Goal: Task Accomplishment & Management: Complete application form

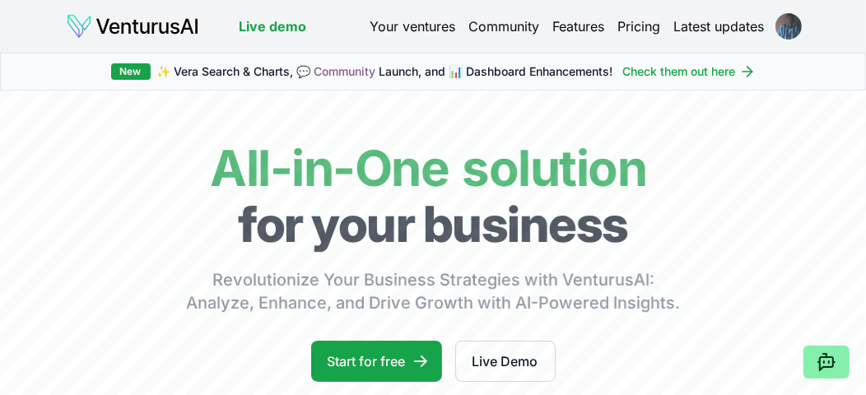
click at [655, 72] on link "Check them out here" at bounding box center [689, 71] width 133 height 16
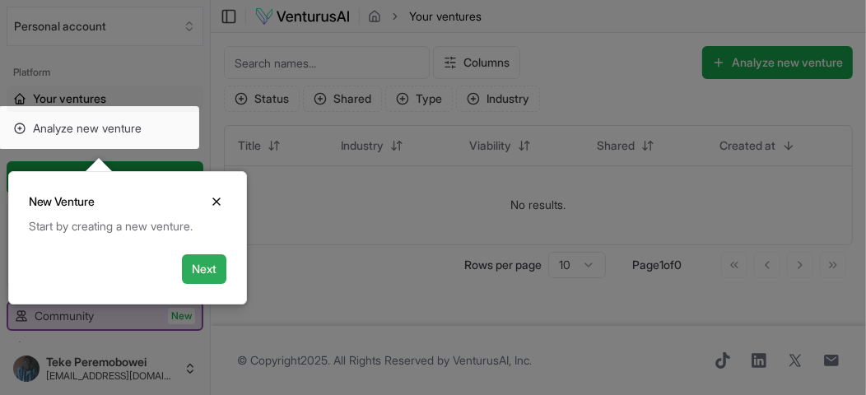
click at [219, 263] on button "Next" at bounding box center [204, 269] width 44 height 30
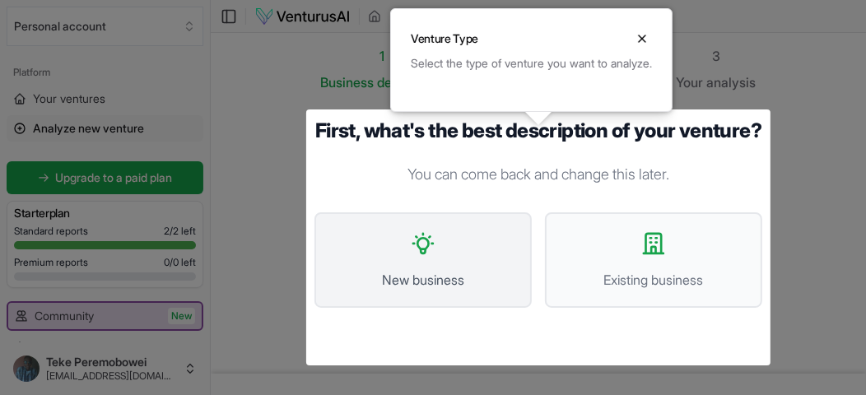
click at [452, 281] on button "New business" at bounding box center [422, 259] width 217 height 95
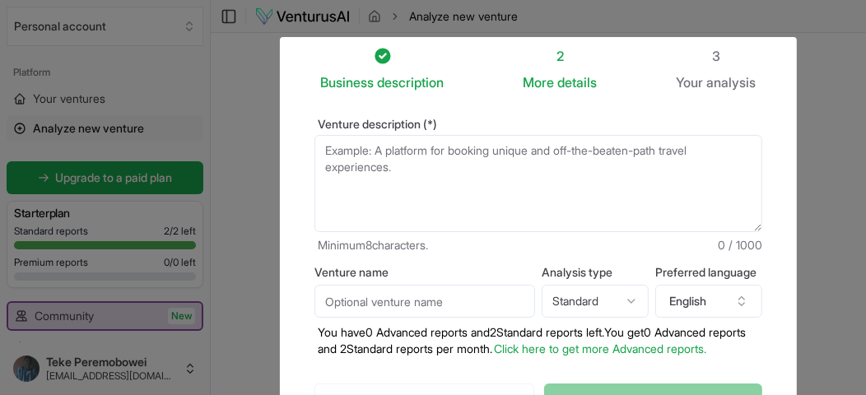
click at [407, 152] on textarea "Venture description (*)" at bounding box center [538, 183] width 448 height 97
paste textarea "Business Concept: AfriBrew Coffee Creations is a specialty coffee brand that in…"
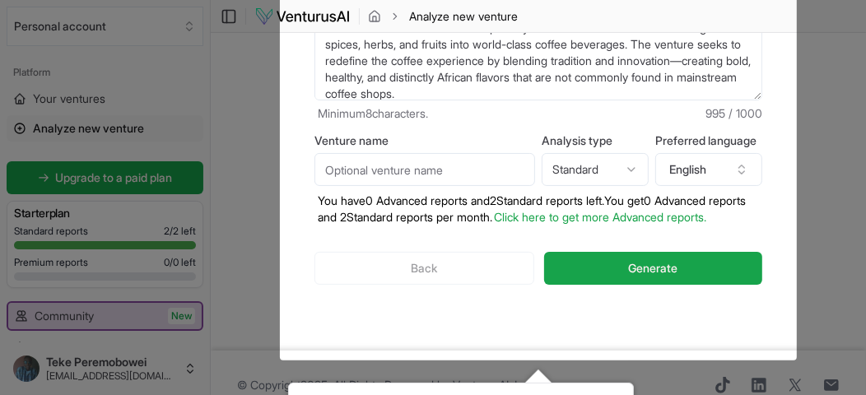
scroll to position [140, 0]
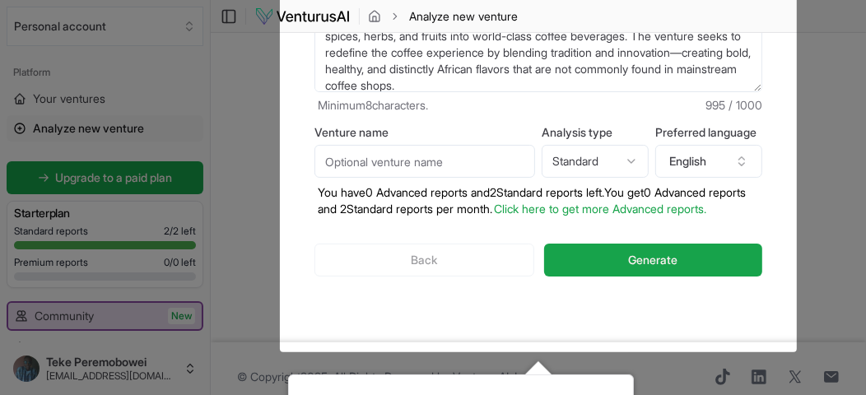
type textarea "Business Concept: AfriBrew Coffee Creations is a specialty coffee brand that in…"
click at [446, 165] on input "Venture name" at bounding box center [424, 161] width 221 height 33
type input "[GEOGRAPHIC_DATA]"
click at [621, 156] on html "We value your privacy We use cookies to enhance your browsing experience, serve…" at bounding box center [433, 57] width 866 height 395
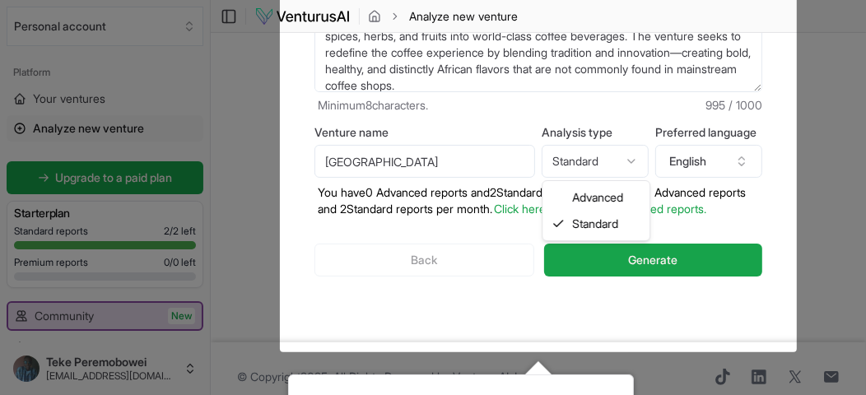
select select "advanced"
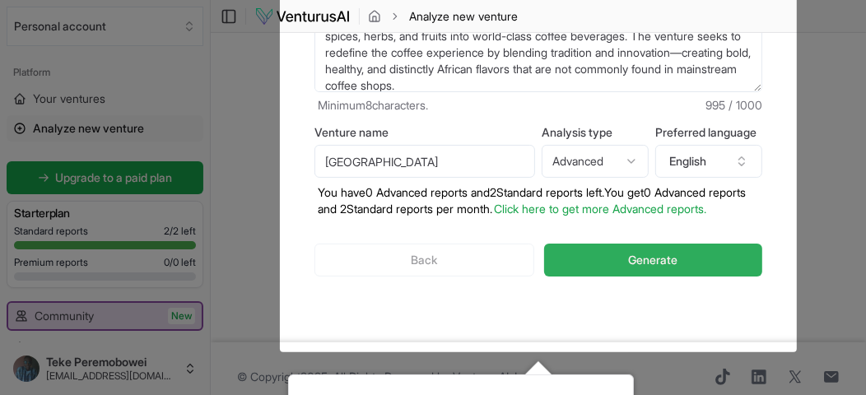
click at [654, 268] on span "Generate" at bounding box center [652, 260] width 49 height 16
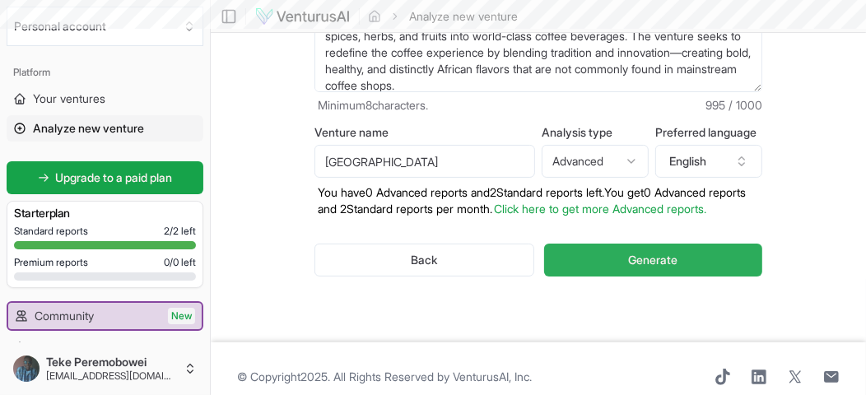
scroll to position [1, 0]
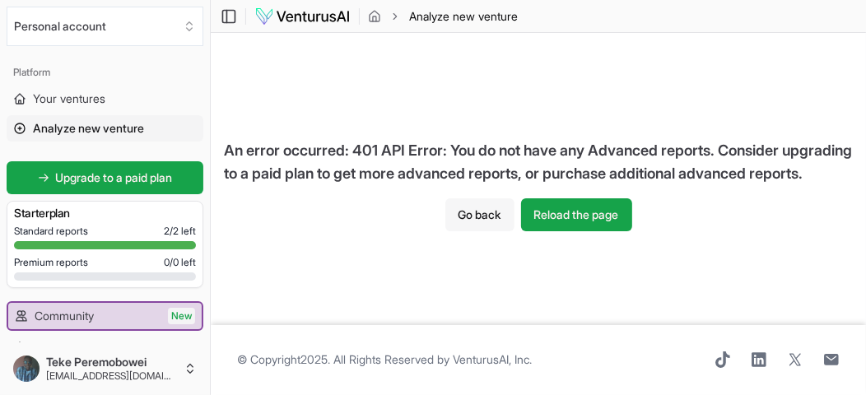
click at [486, 222] on button "Go back" at bounding box center [479, 214] width 69 height 33
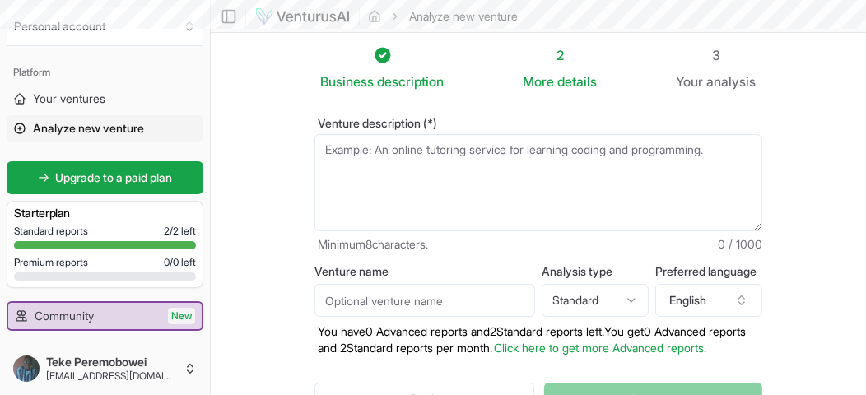
scroll to position [140, 0]
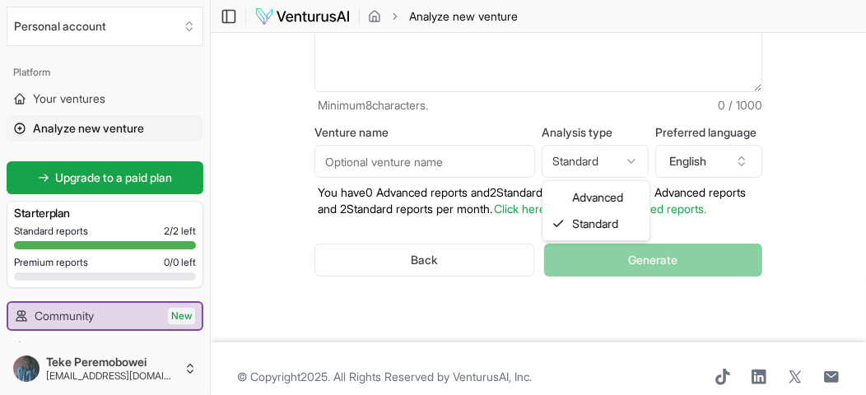
click at [589, 164] on html "We value your privacy We use cookies to enhance your browsing experience, serve…" at bounding box center [433, 57] width 866 height 395
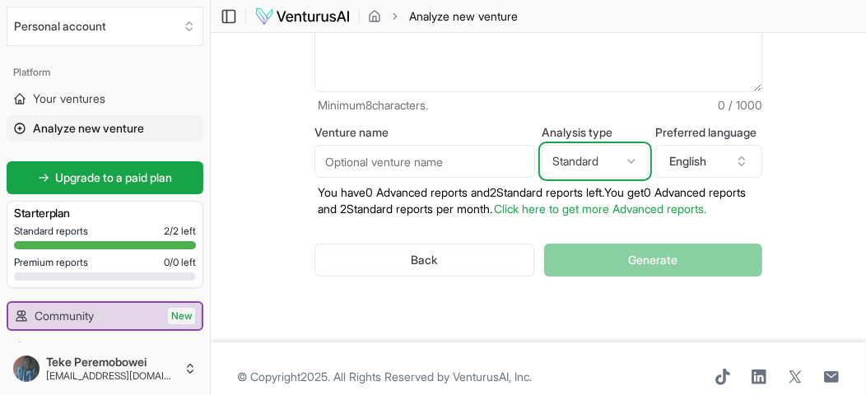
click at [589, 164] on html "We value your privacy We use cookies to enhance your browsing experience, serve…" at bounding box center [433, 57] width 866 height 395
click at [527, 78] on textarea "Venture description (*)" at bounding box center [538, 43] width 448 height 97
paste textarea "Business Concept: AfriBrew Coffee Creations is a specialty coffee brand that in…"
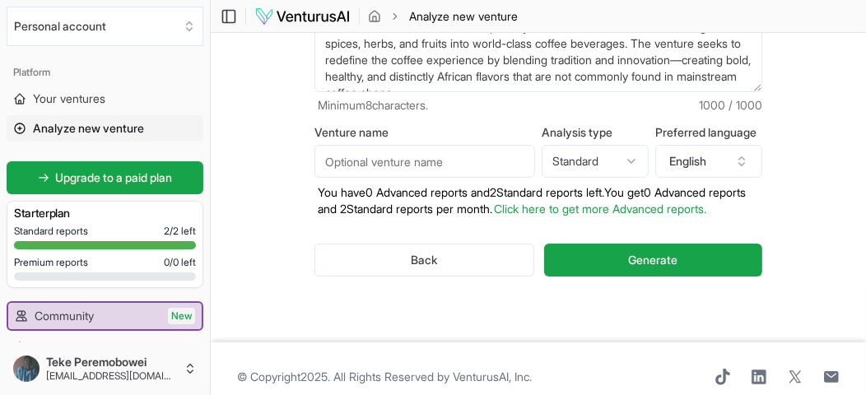
scroll to position [288, 0]
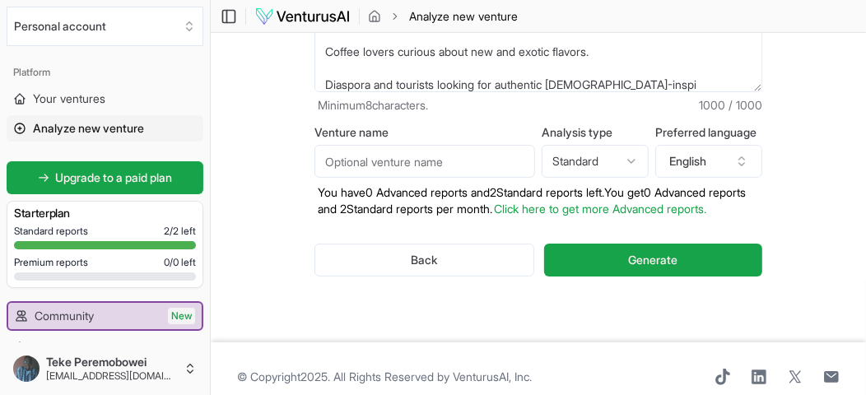
type textarea "Business Concept: AfriBrew Coffee Creations is a specialty coffee brand that in…"
click at [396, 161] on input "Venture name" at bounding box center [424, 161] width 221 height 33
type input "[GEOGRAPHIC_DATA]"
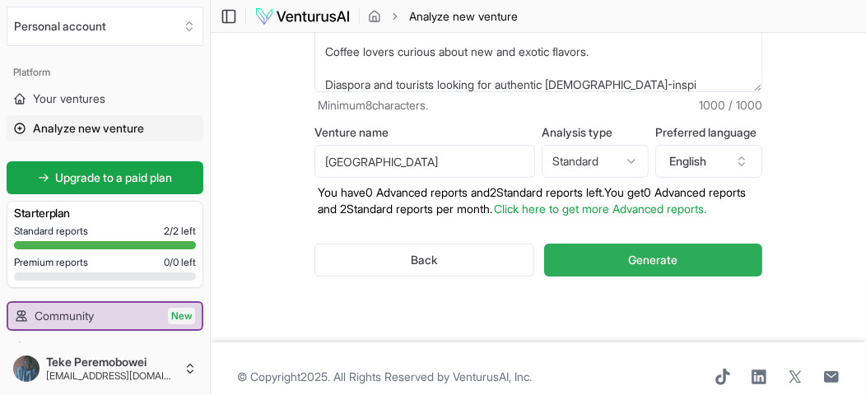
click at [595, 265] on button "Generate" at bounding box center [653, 260] width 218 height 33
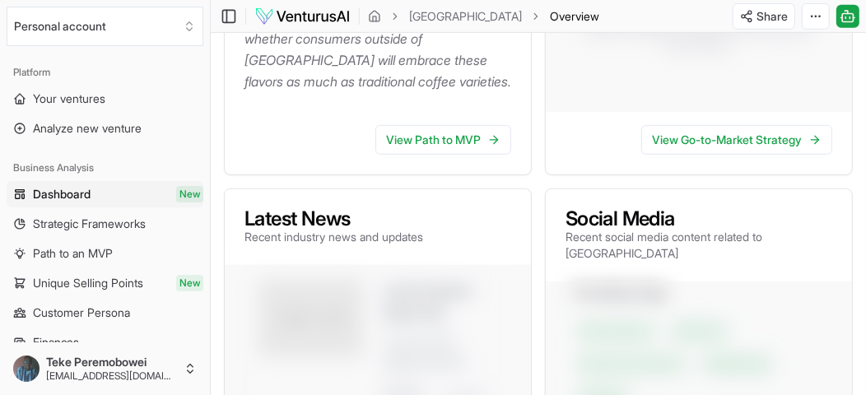
scroll to position [595, 0]
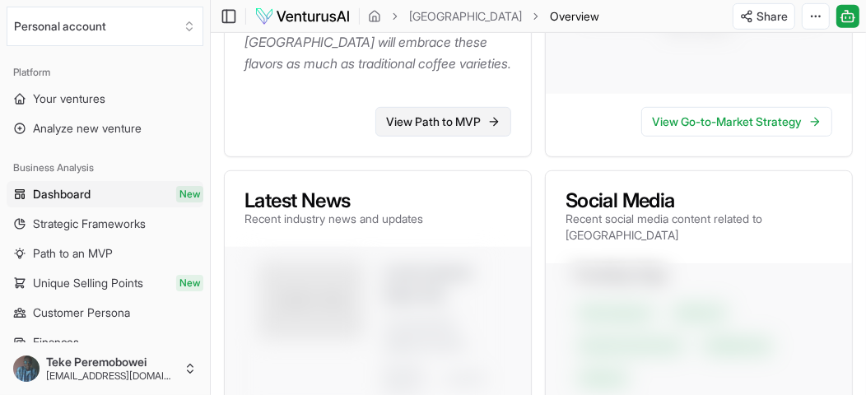
click at [463, 137] on link "View Path to MVP" at bounding box center [443, 122] width 136 height 30
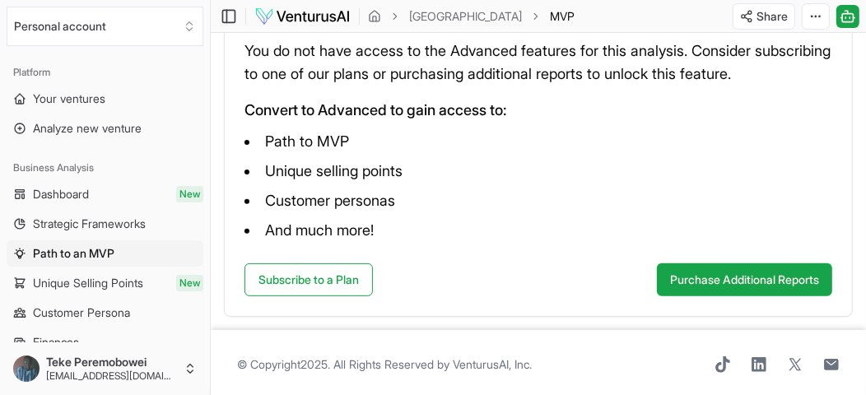
scroll to position [296, 0]
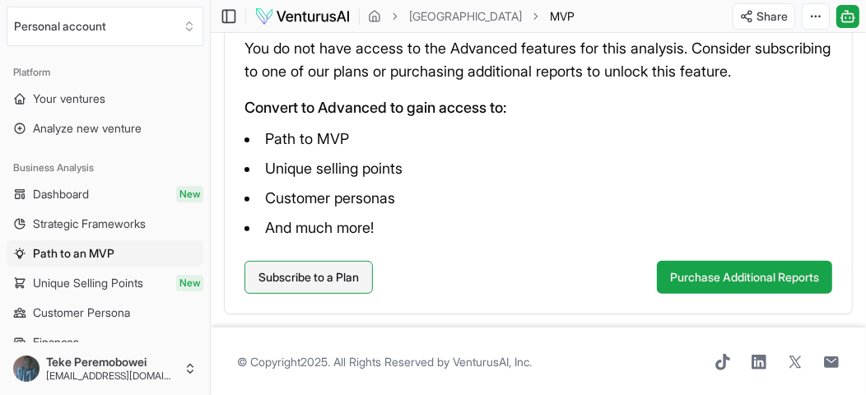
click at [303, 273] on link "Subscribe to a Plan" at bounding box center [309, 277] width 128 height 33
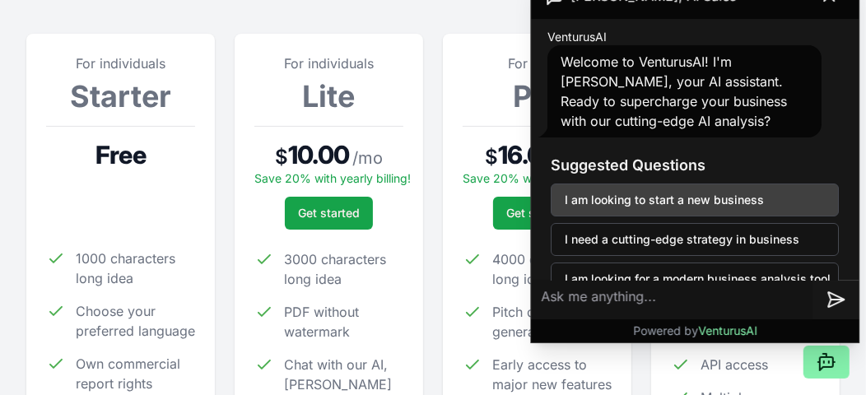
click at [734, 199] on button "I am looking to start a new business" at bounding box center [695, 200] width 288 height 33
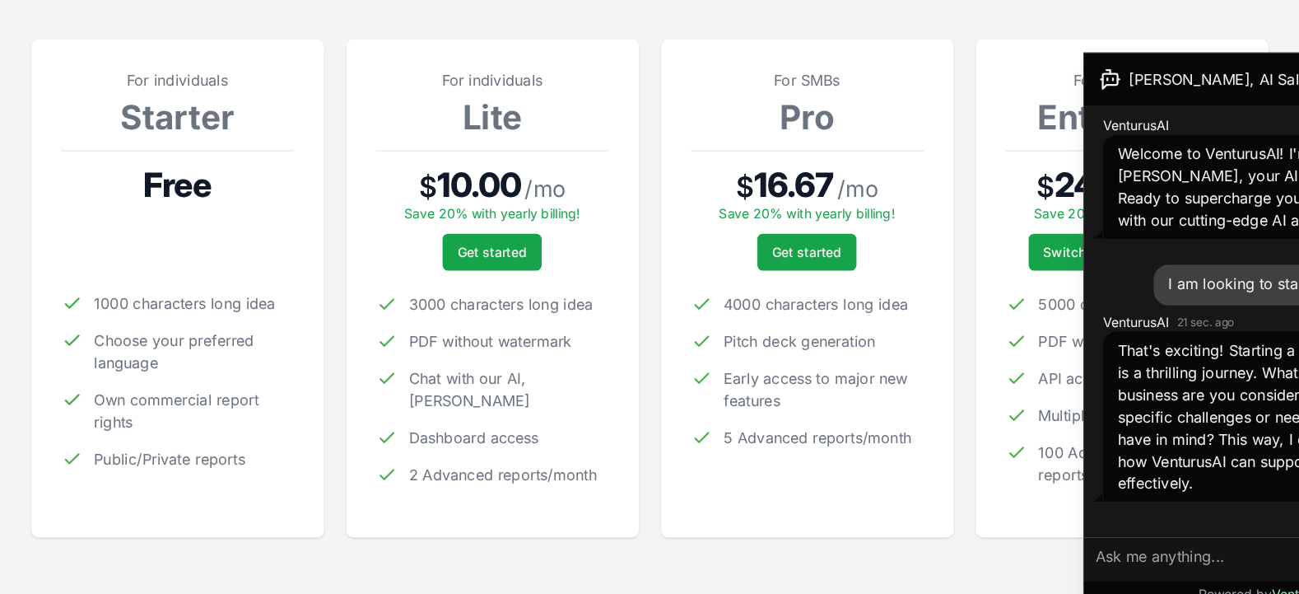
scroll to position [226, 0]
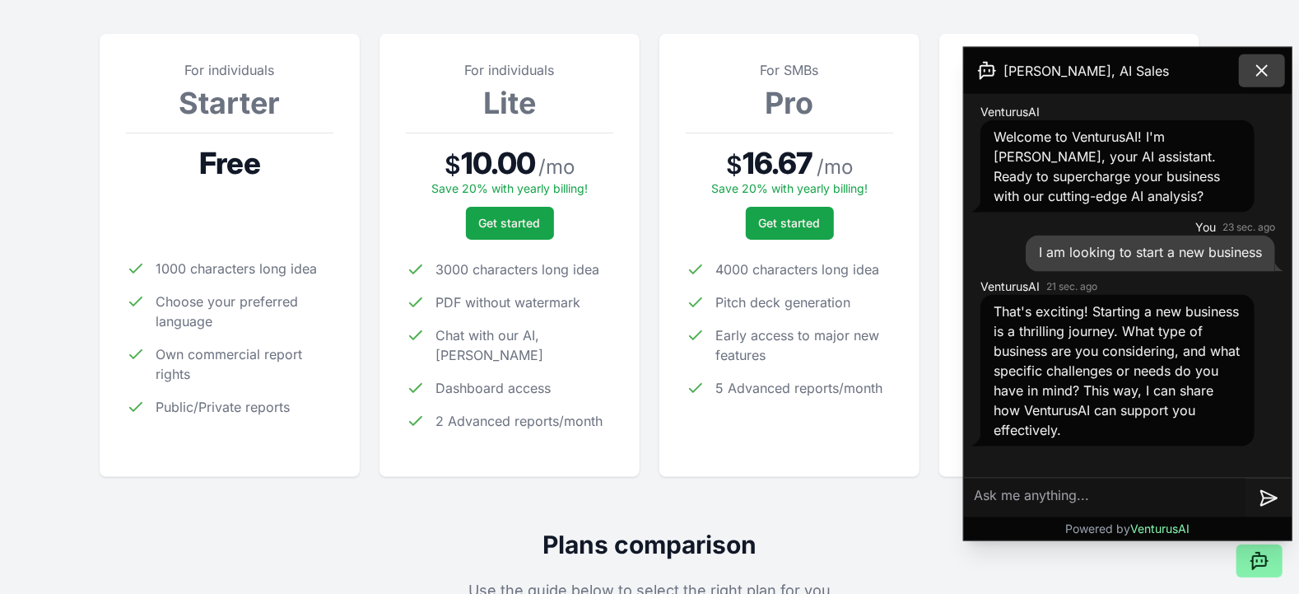
click at [865, 65] on icon at bounding box center [1262, 71] width 20 height 20
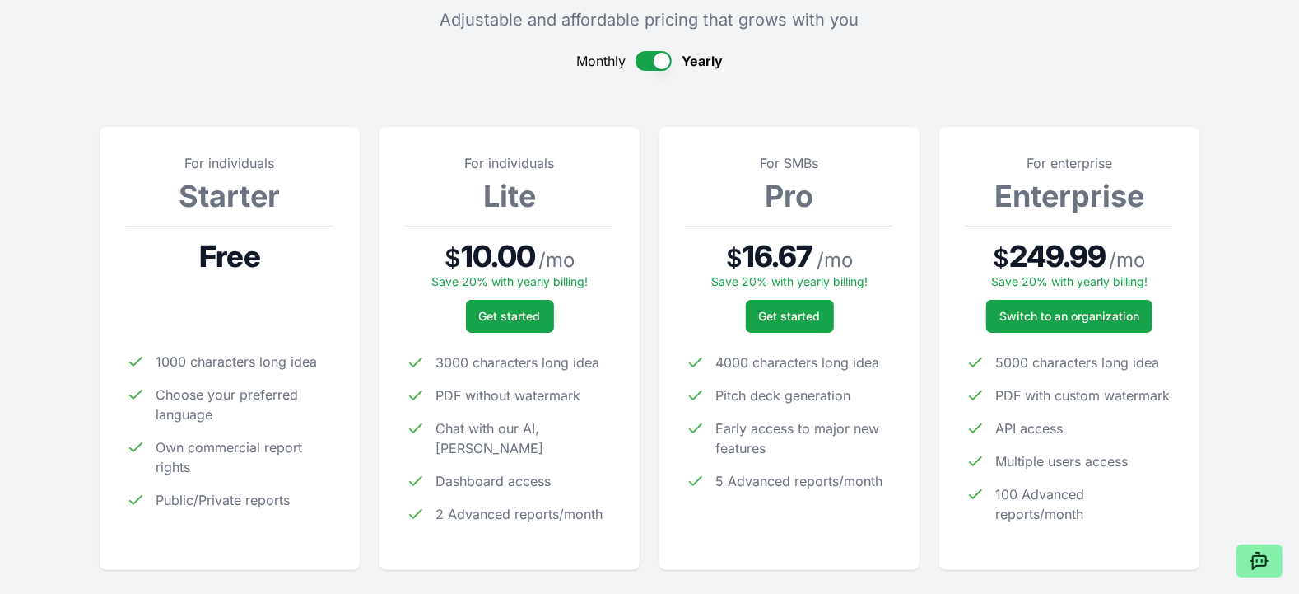
scroll to position [67, 0]
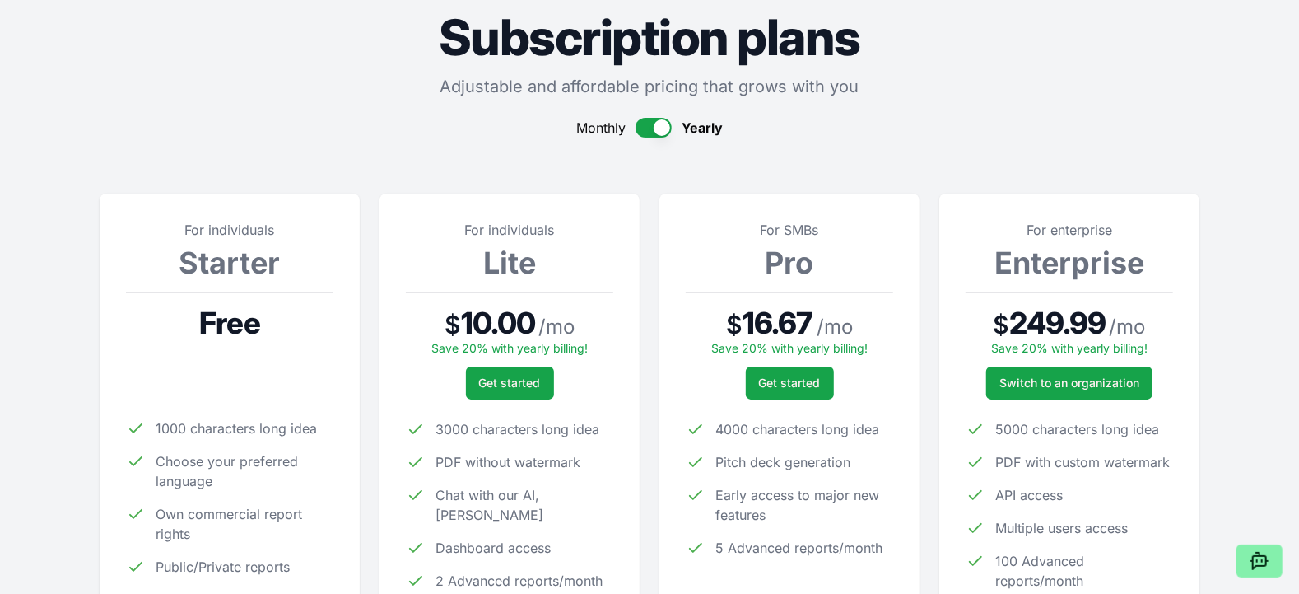
click at [659, 129] on button "button" at bounding box center [654, 128] width 36 height 20
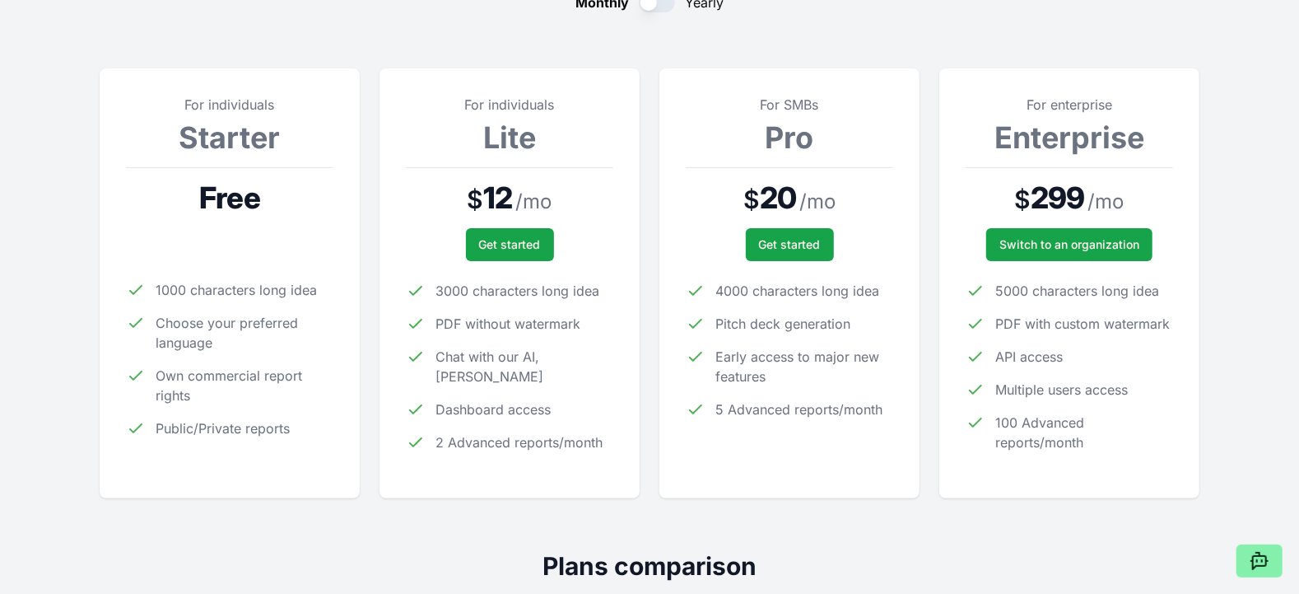
scroll to position [182, 0]
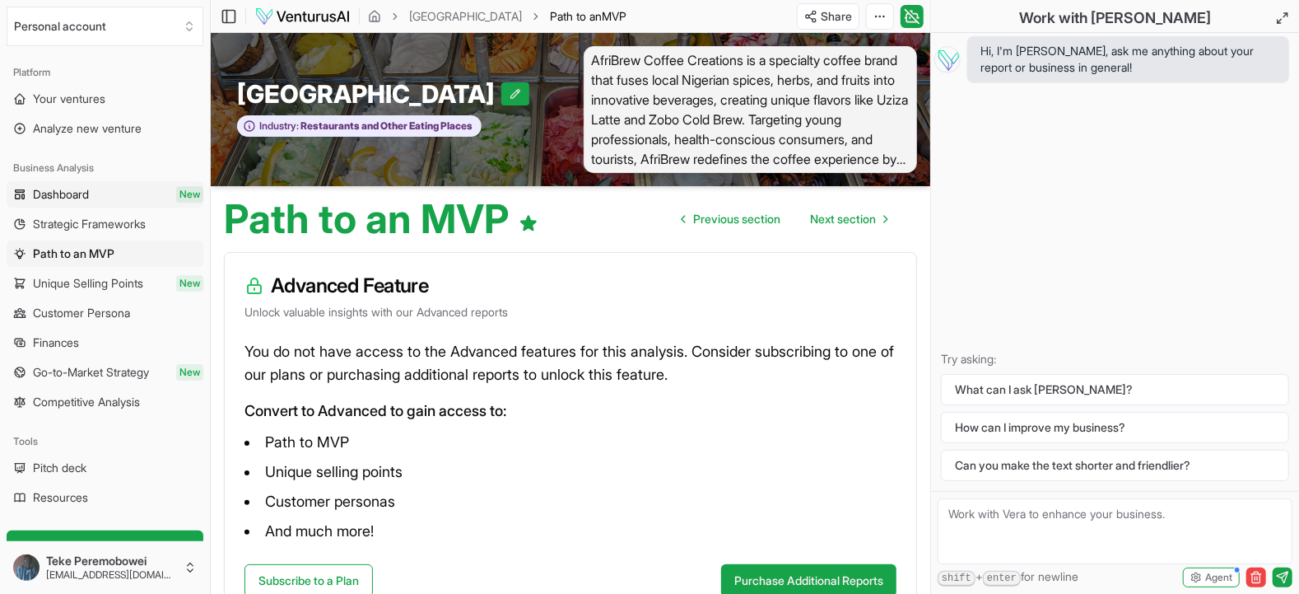
click at [109, 200] on link "Dashboard New" at bounding box center [105, 194] width 197 height 26
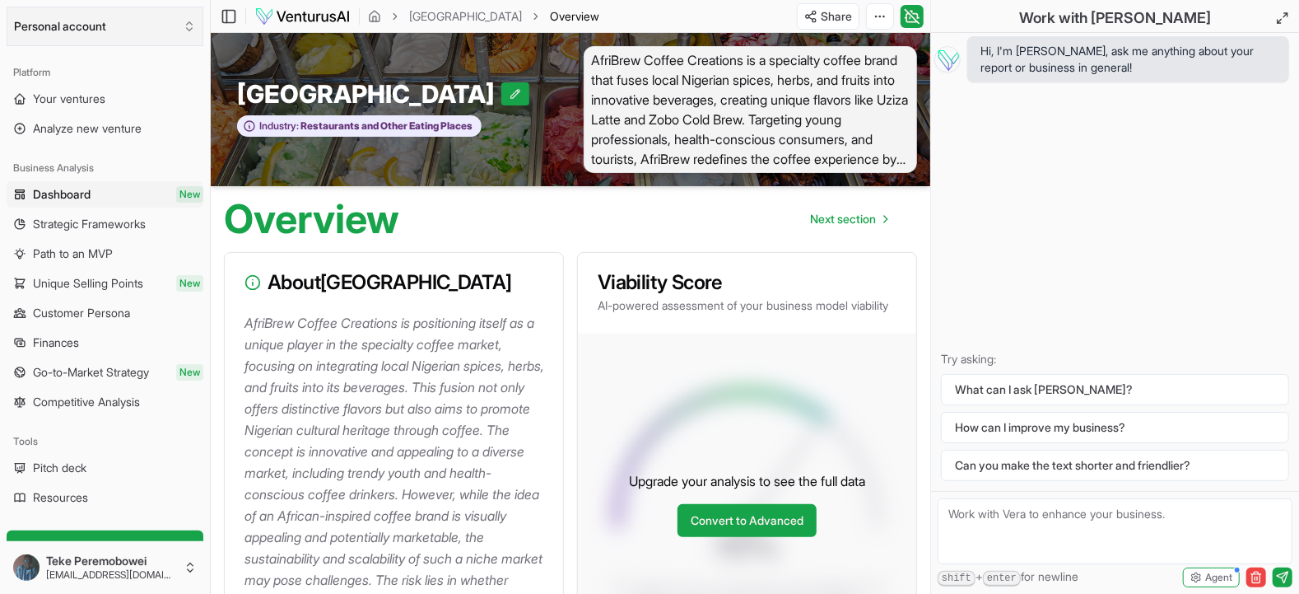
click at [184, 34] on button "Personal account" at bounding box center [105, 27] width 197 height 40
click at [184, 34] on html "We value your privacy We use cookies to enhance your browsing experience, serve…" at bounding box center [649, 297] width 1299 height 594
click at [142, 134] on span "Analyze new venture" at bounding box center [87, 128] width 109 height 16
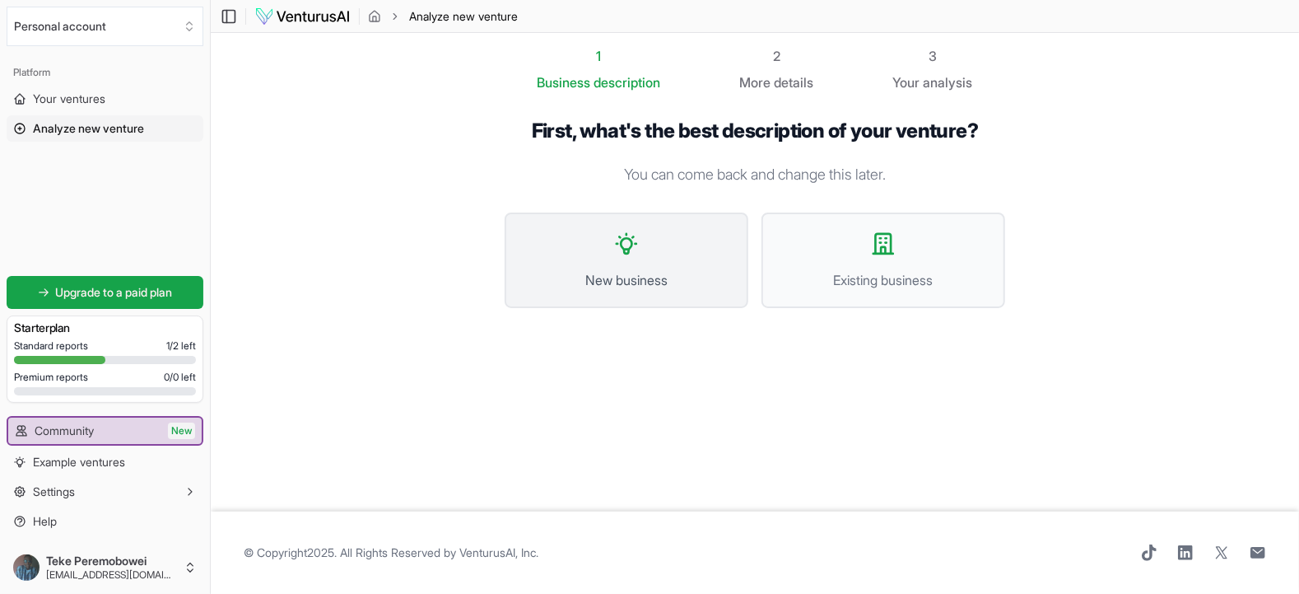
click at [643, 256] on button "New business" at bounding box center [627, 259] width 244 height 95
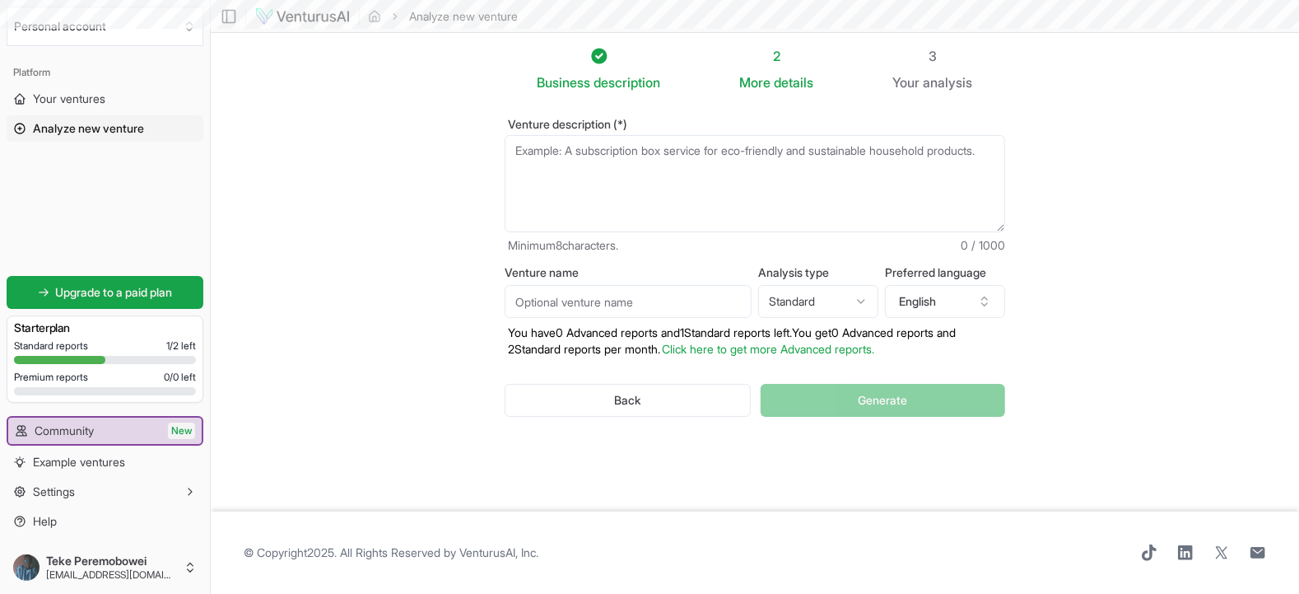
click at [612, 193] on textarea "Venture description (*)" at bounding box center [755, 183] width 501 height 97
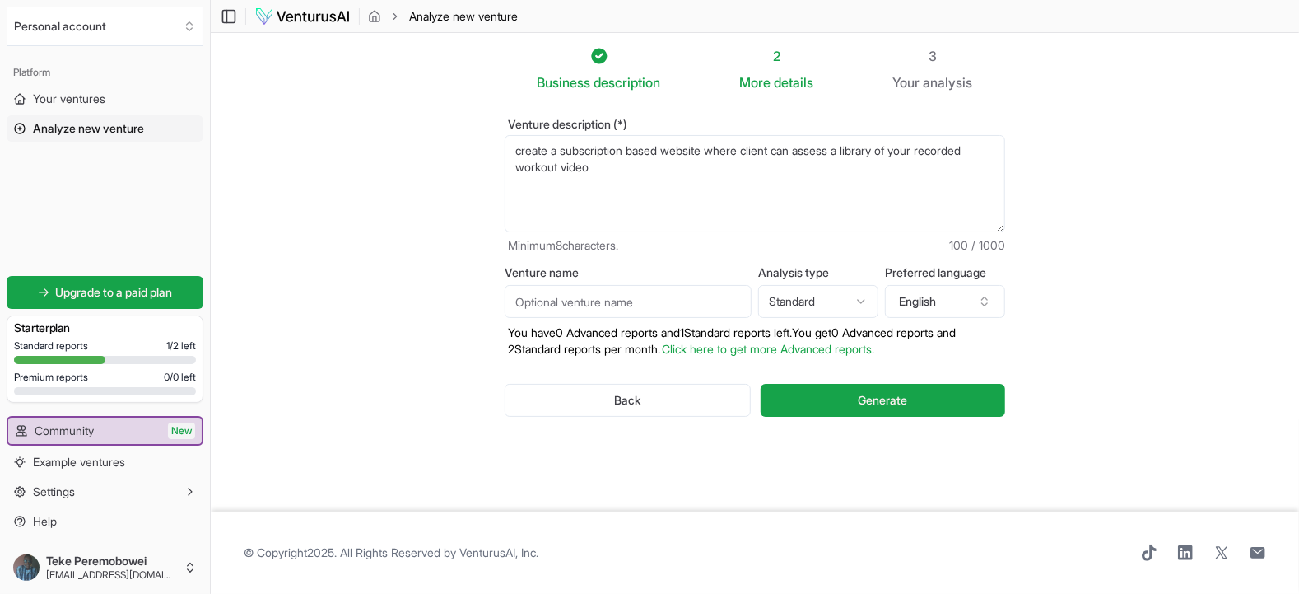
type textarea "create a subscription based website where client can assess a library of your r…"
click at [865, 394] on span "Generate" at bounding box center [882, 400] width 49 height 16
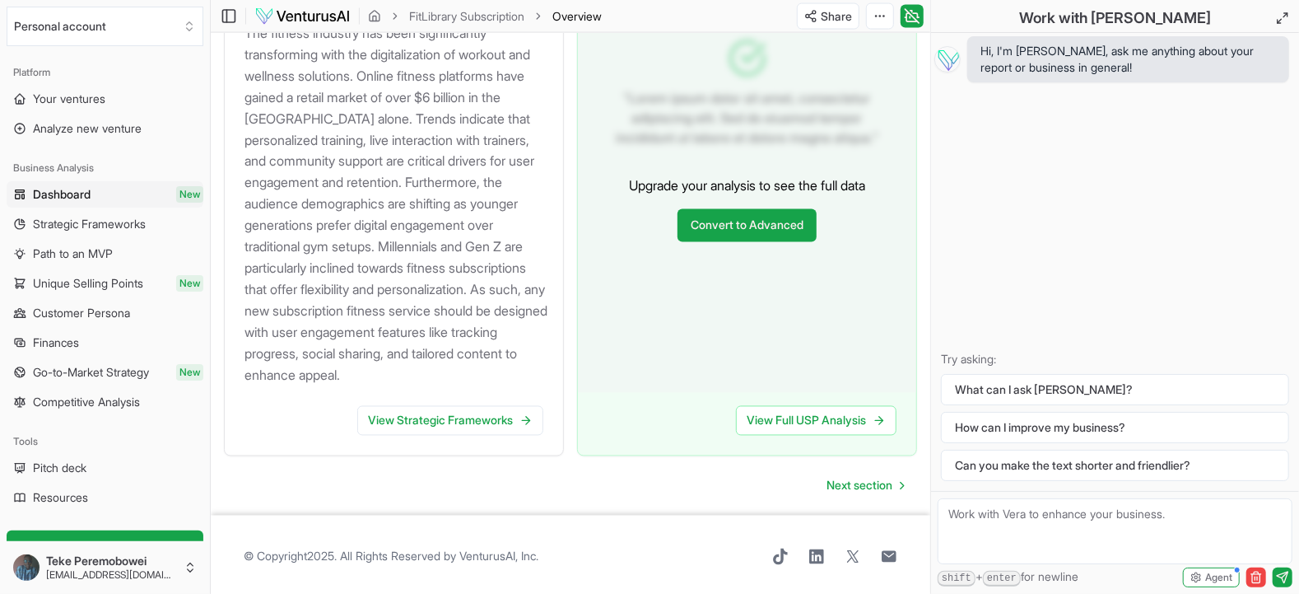
scroll to position [1832, 0]
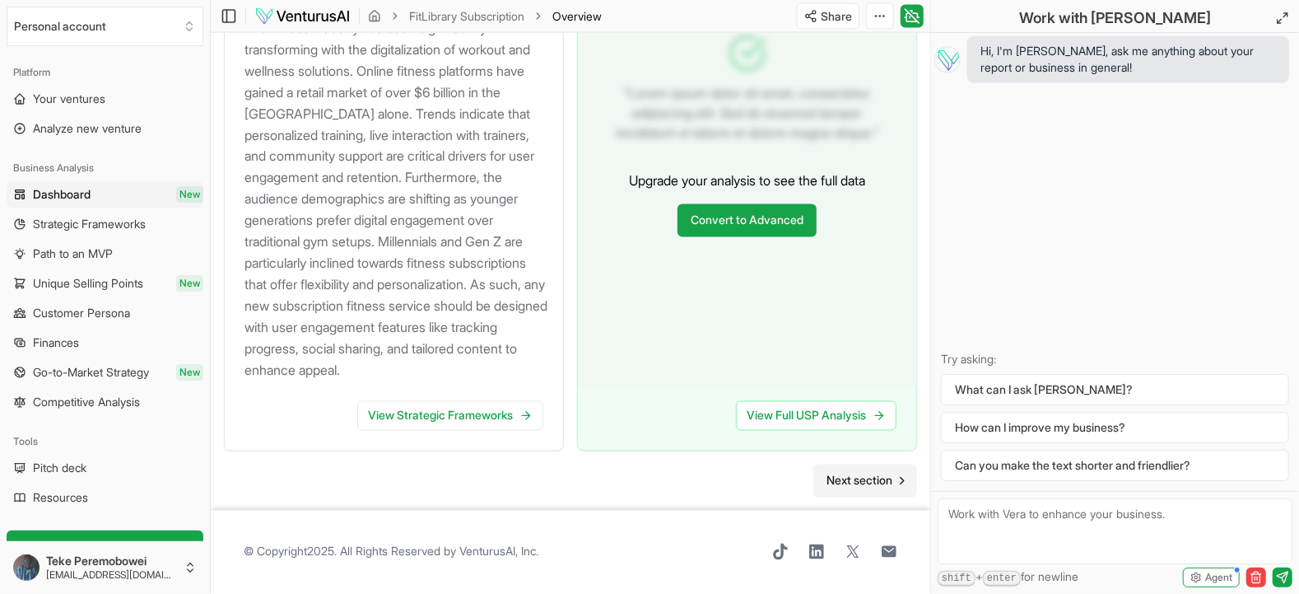
click at [865, 394] on span "Next section" at bounding box center [860, 481] width 66 height 16
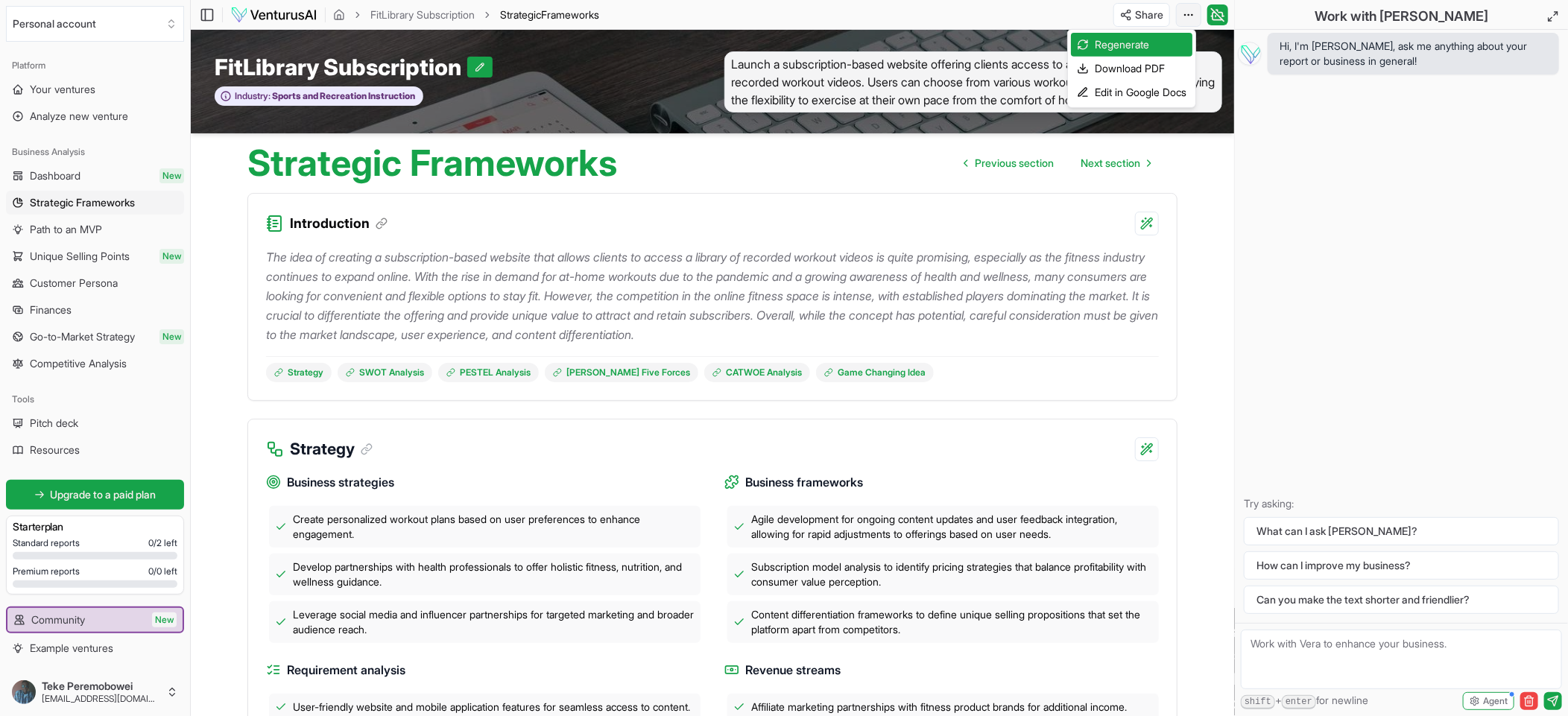
click at [783, 15] on html "We value your privacy We use cookies to enhance your browsing experience, serve…" at bounding box center [784, 358] width 1568 height 716
click at [783, 210] on html "We value your privacy We use cookies to enhance your browsing experience, serve…" at bounding box center [784, 358] width 1568 height 716
click at [783, 9] on icon at bounding box center [1218, 15] width 14 height 18
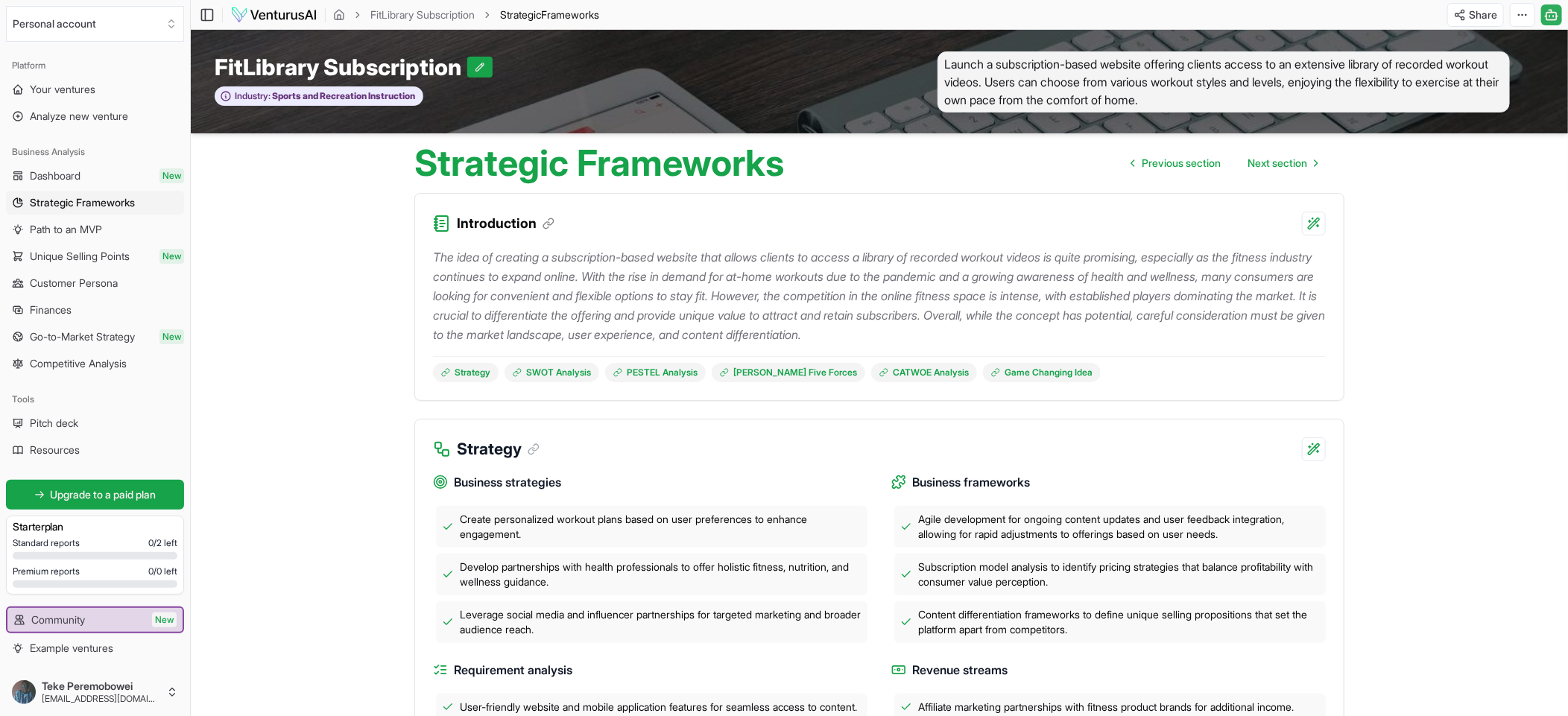
click at [783, 14] on icon at bounding box center [1552, 15] width 14 height 18
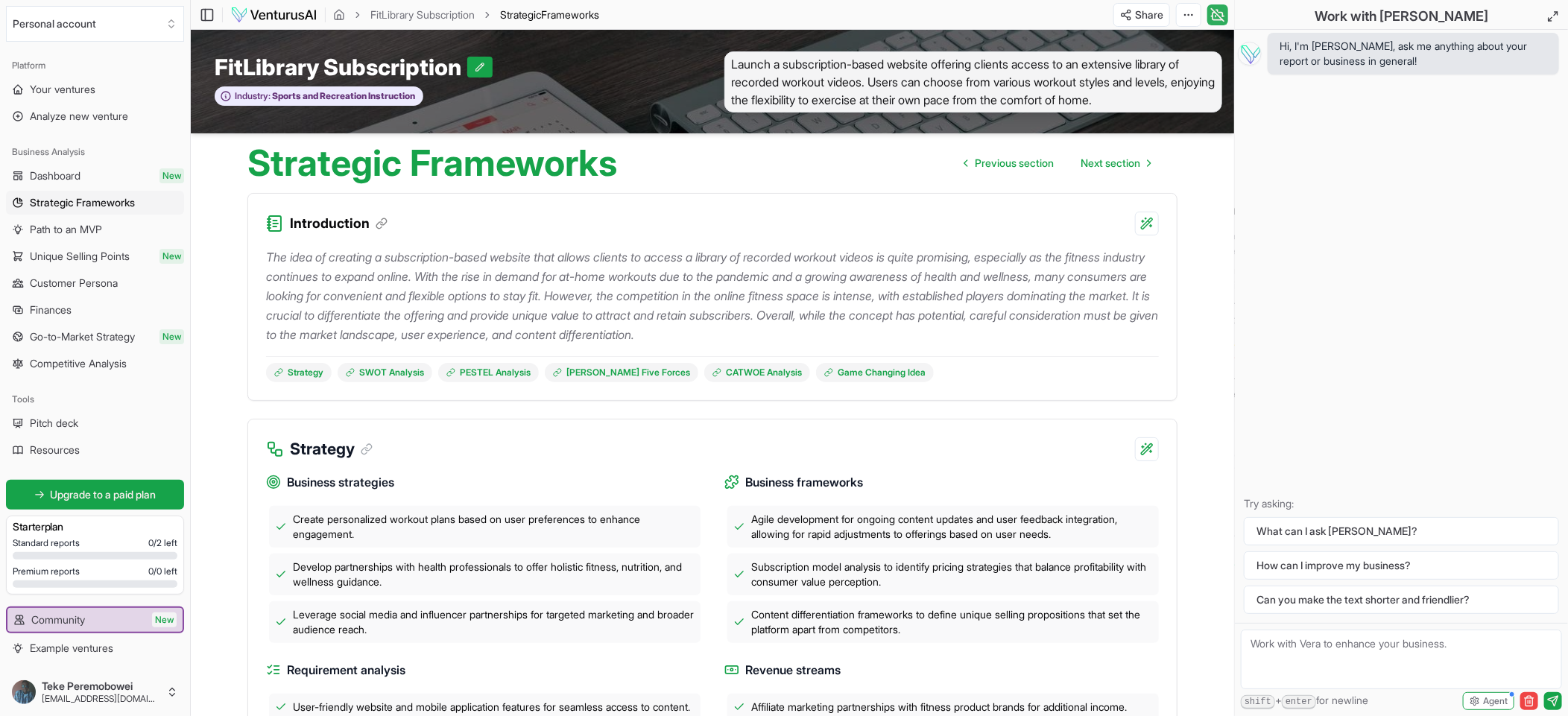
click at [783, 14] on icon at bounding box center [1553, 16] width 12 height 12
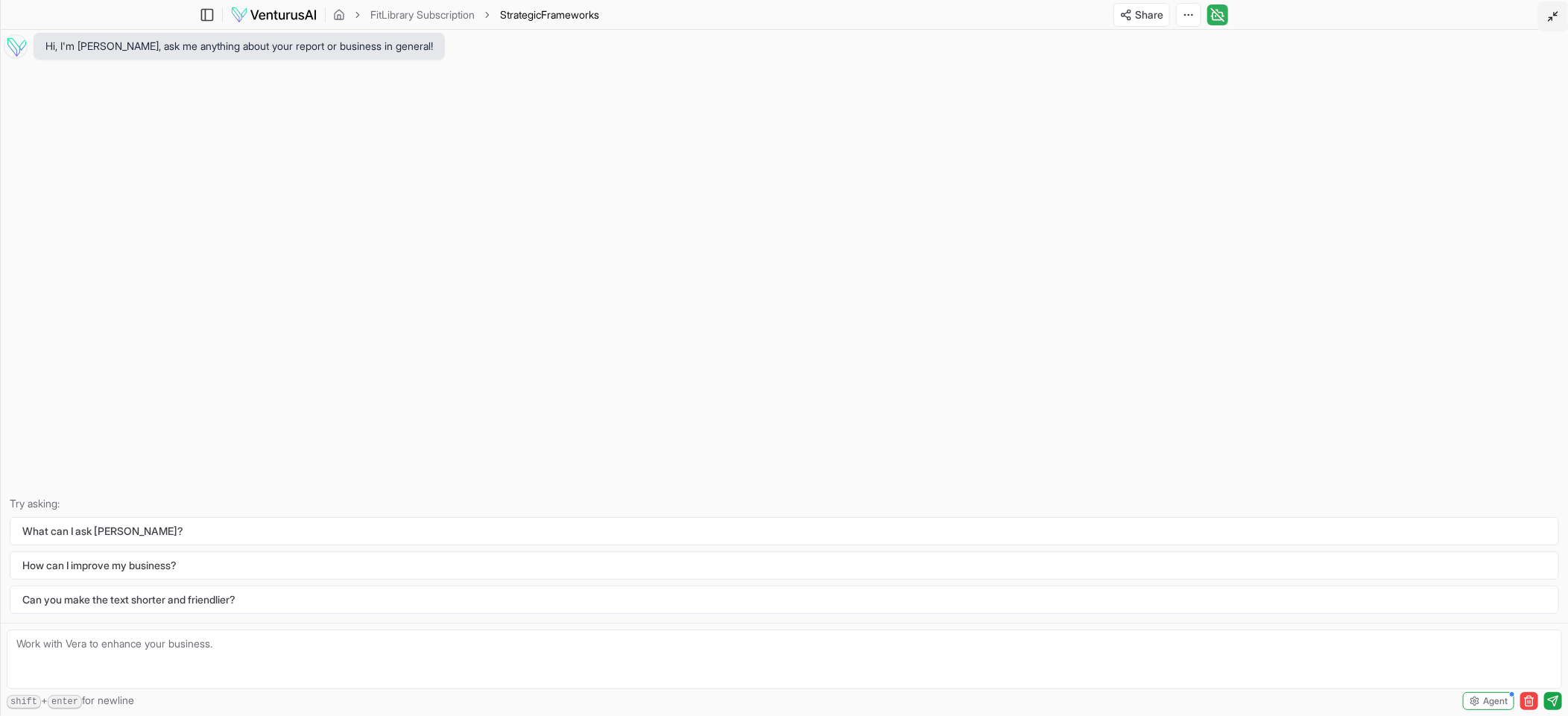
click at [783, 17] on polyline at bounding box center [1551, 18] width 3 height 3
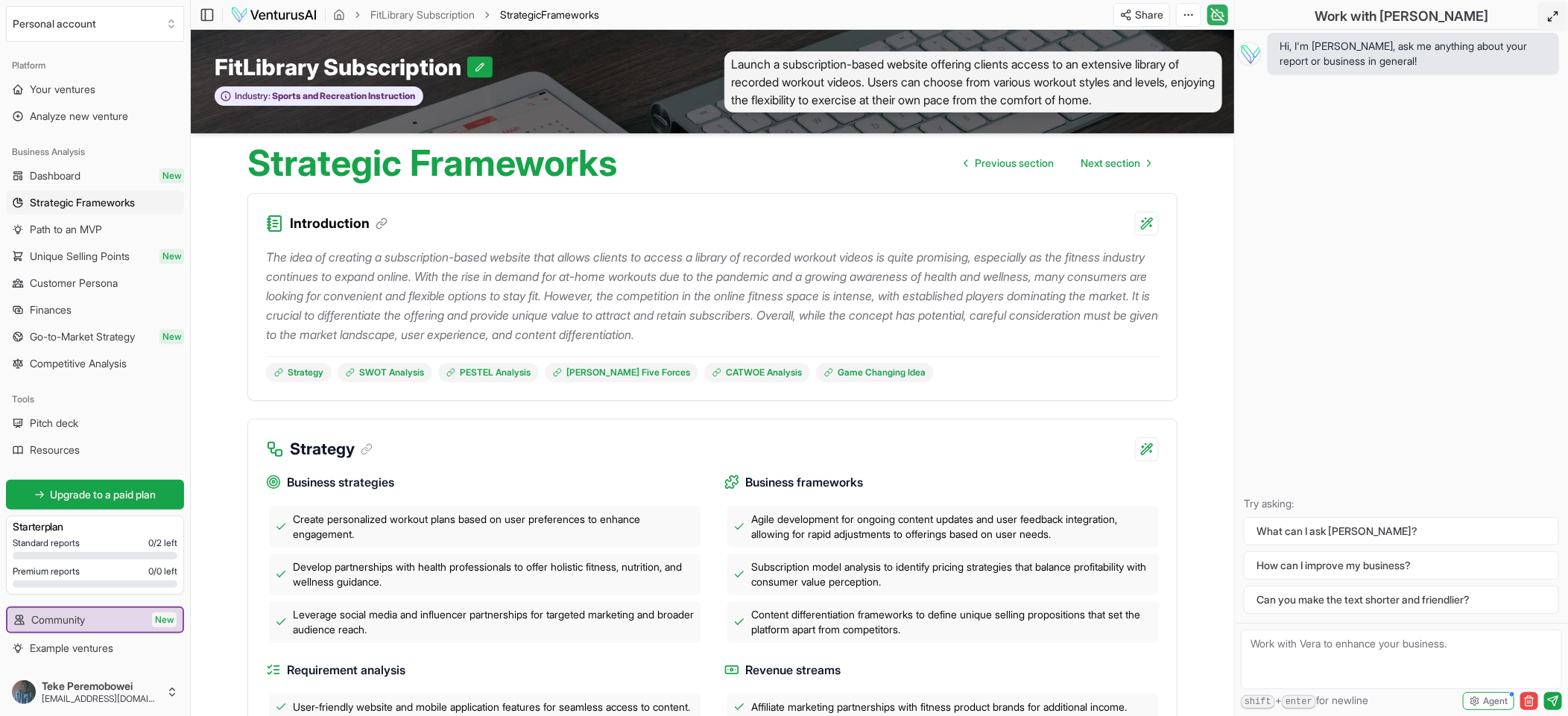
click at [783, 9] on icon at bounding box center [1218, 15] width 14 height 18
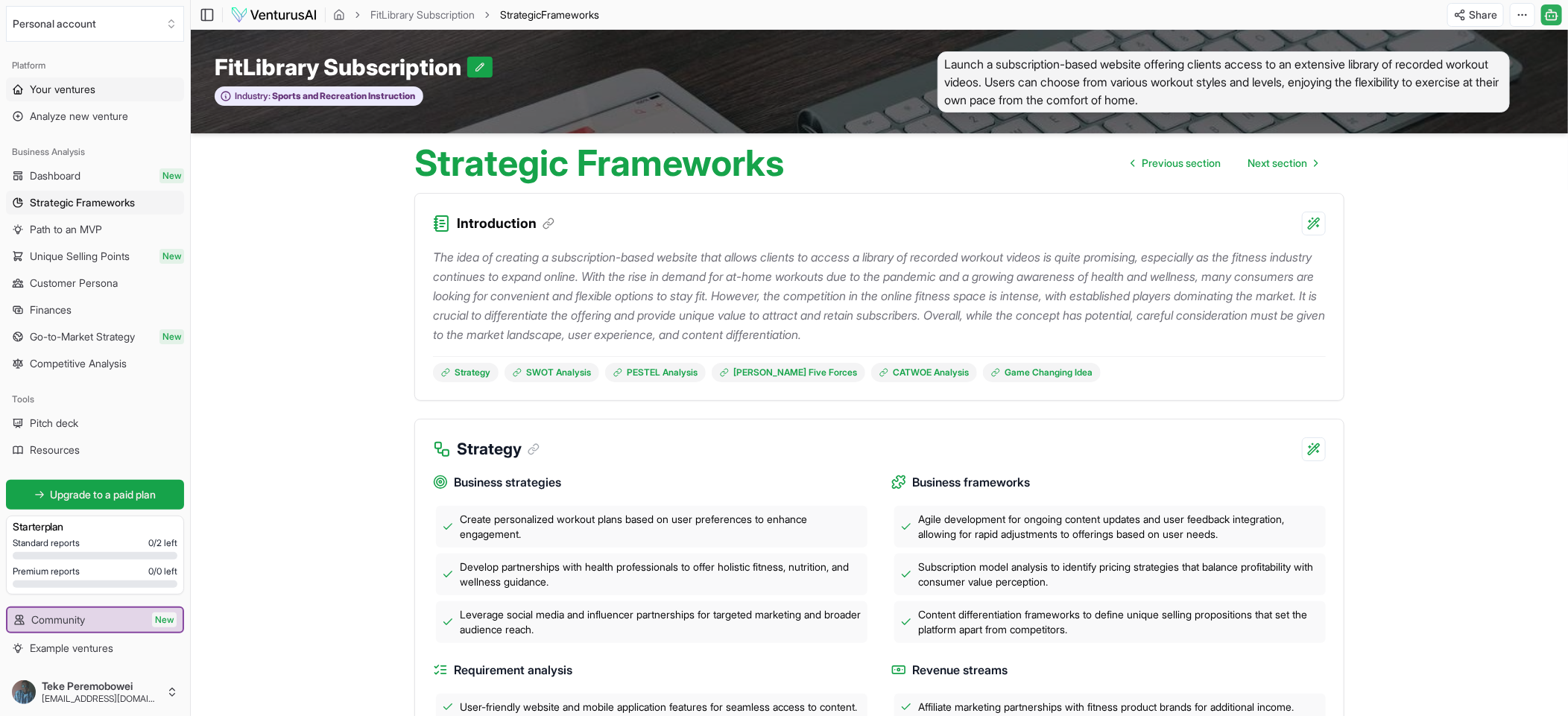
click at [85, 78] on link "Your ventures" at bounding box center [95, 90] width 178 height 24
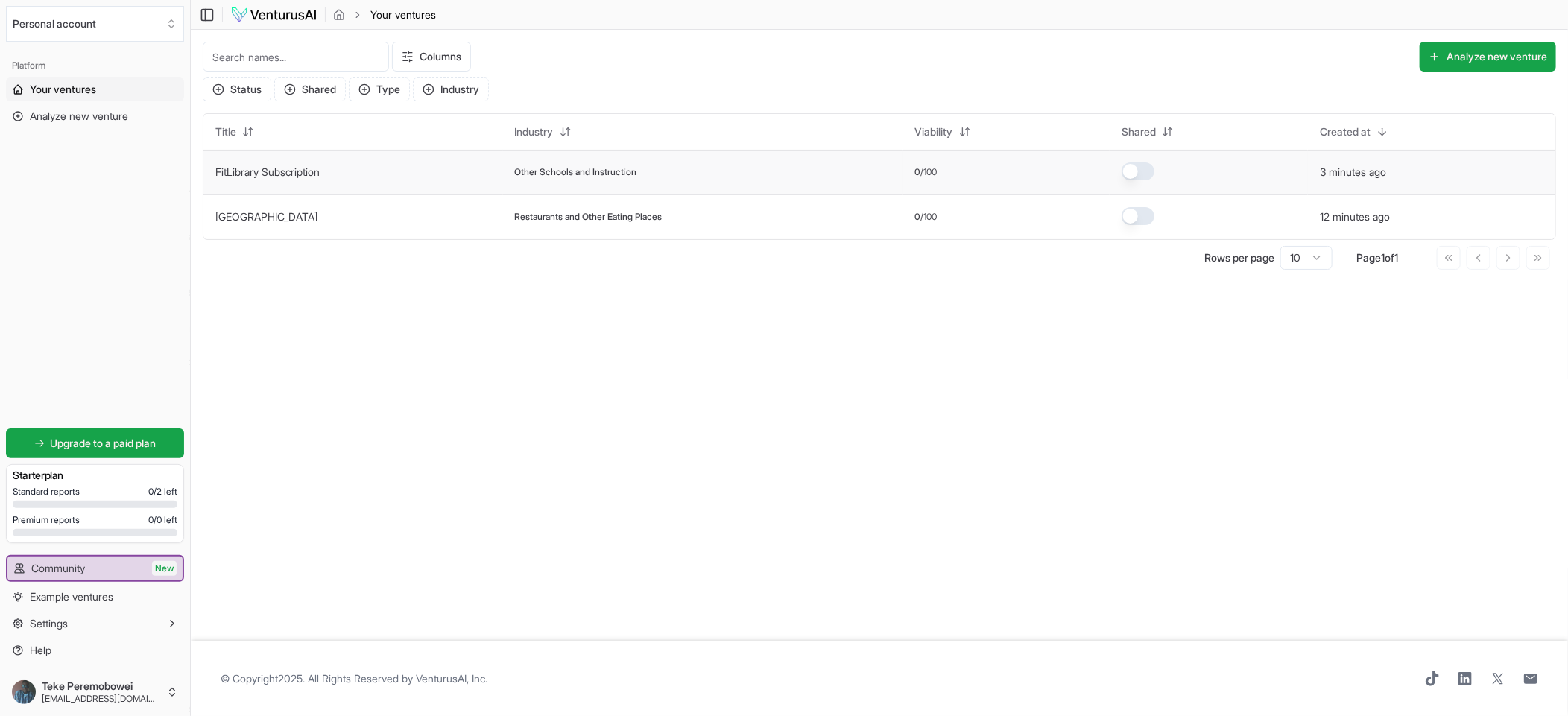
click at [601, 167] on span "Other Schools and Instruction" at bounding box center [576, 172] width 122 height 12
click at [673, 186] on td "Other Schools and Instruction" at bounding box center [703, 171] width 400 height 44
click at [88, 120] on span "Analyze new venture" at bounding box center [79, 116] width 99 height 14
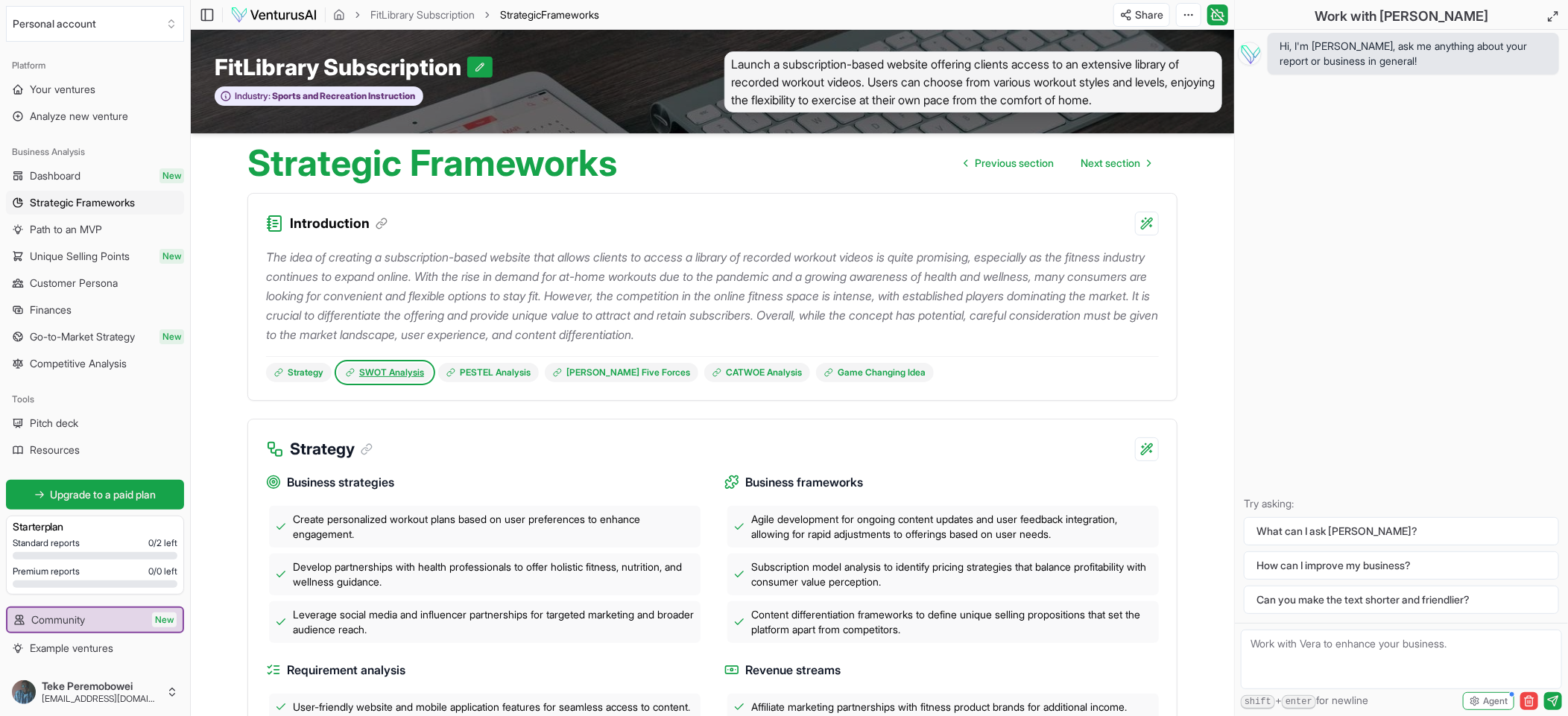
click at [386, 357] on link "SWOT Analysis" at bounding box center [385, 372] width 95 height 19
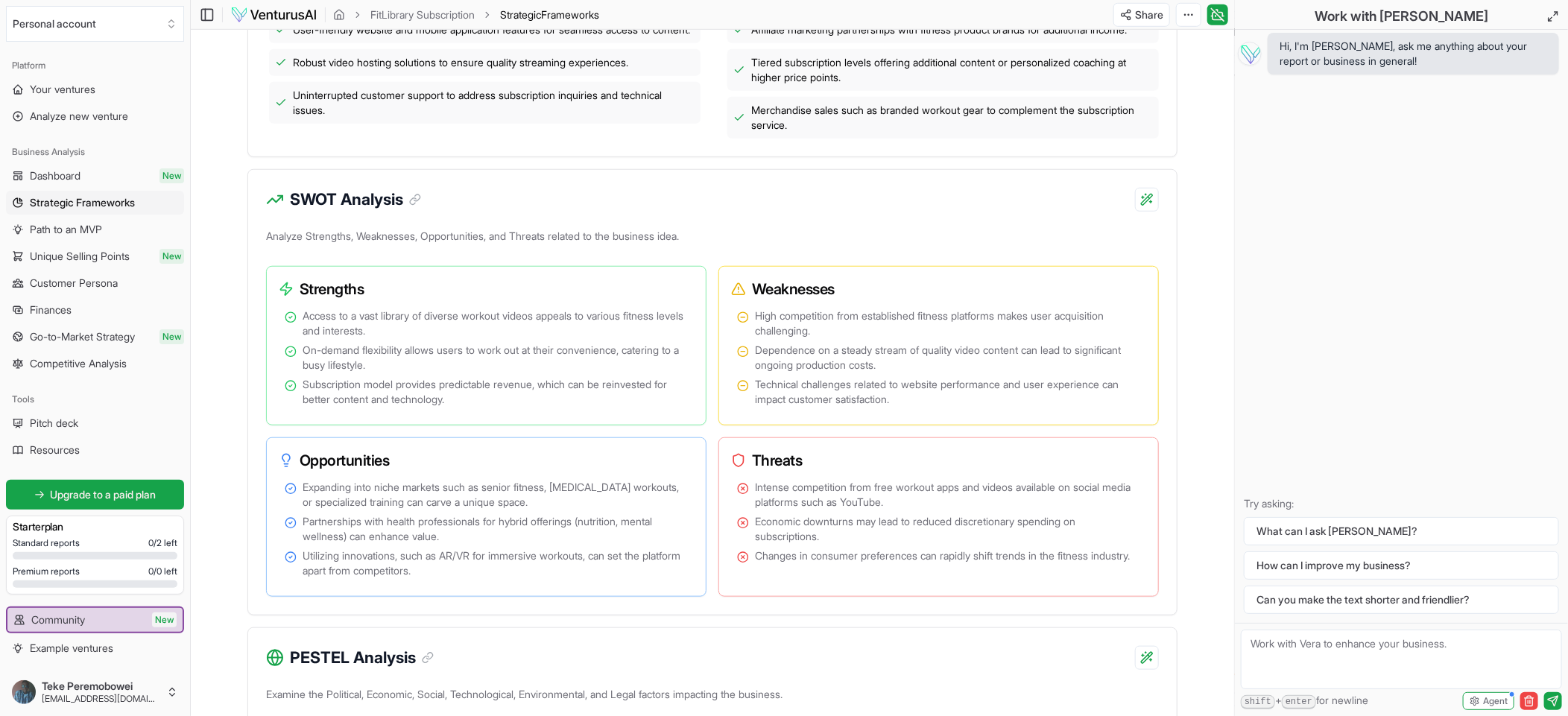
scroll to position [687, 0]
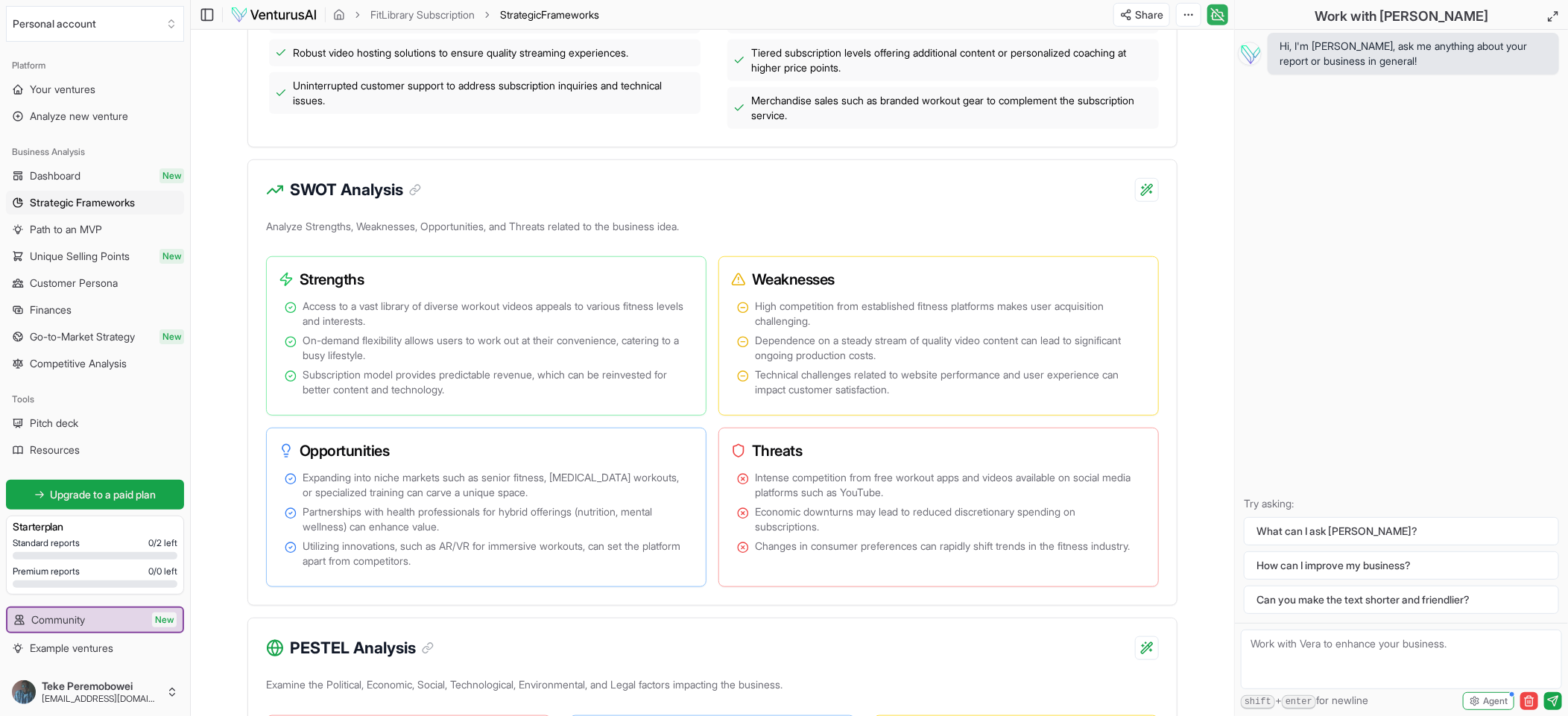
click at [783, 17] on icon at bounding box center [1218, 15] width 14 height 18
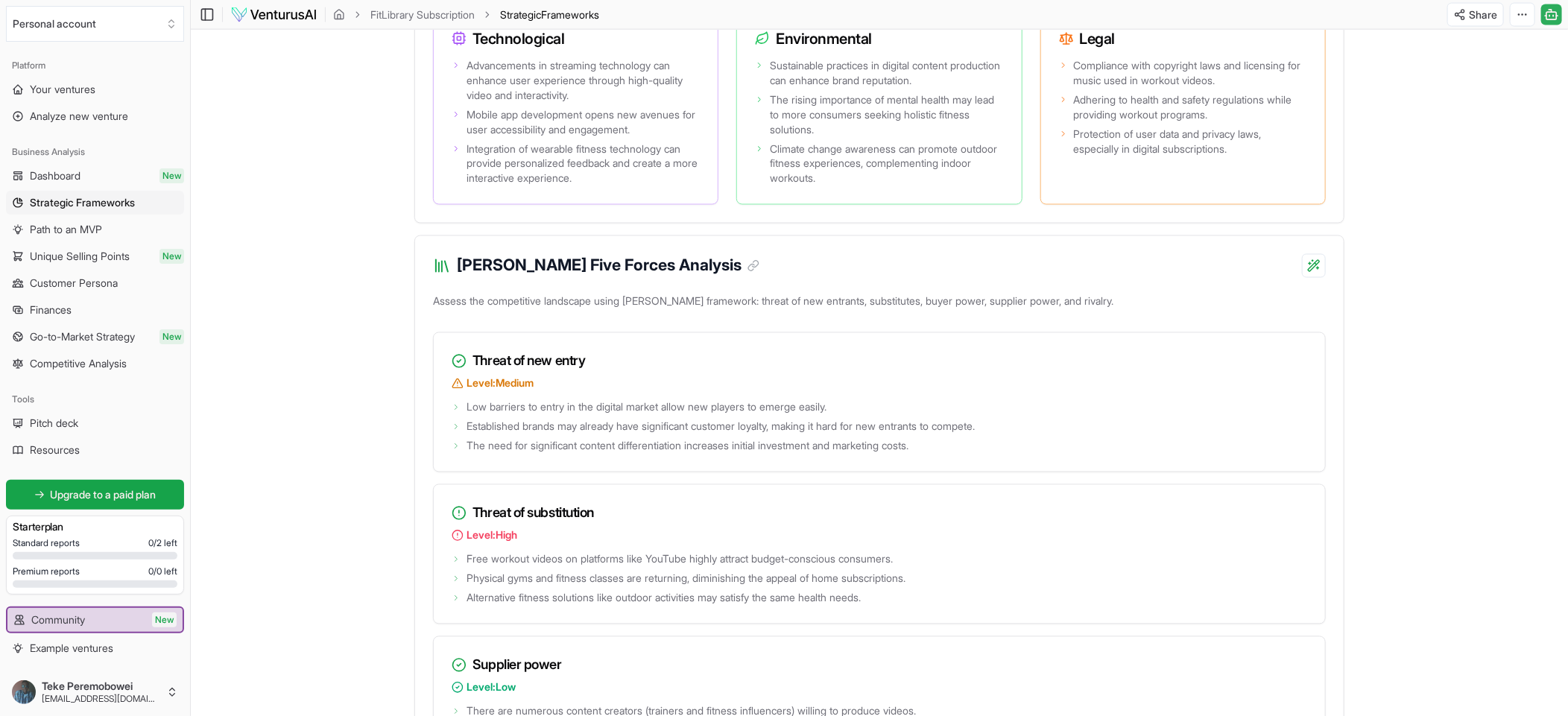
scroll to position [1610, 0]
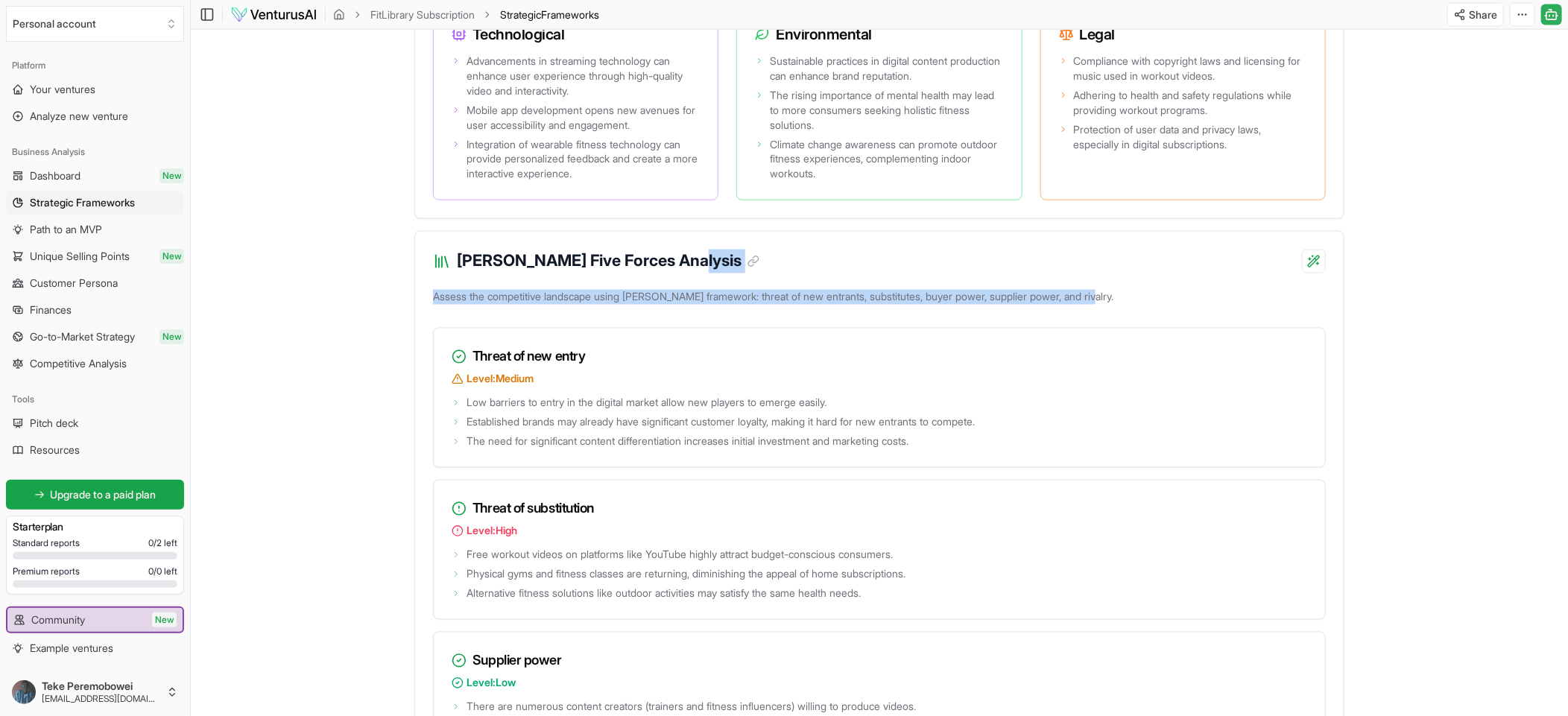
drag, startPoint x: 1313, startPoint y: 282, endPoint x: 1390, endPoint y: 291, distance: 77.5
click at [783, 291] on main "Toggle Sidebar FitLibrary Subscription Strategic Frameworks Share Toggle Chat S…" at bounding box center [879, 209] width 1377 height 3639
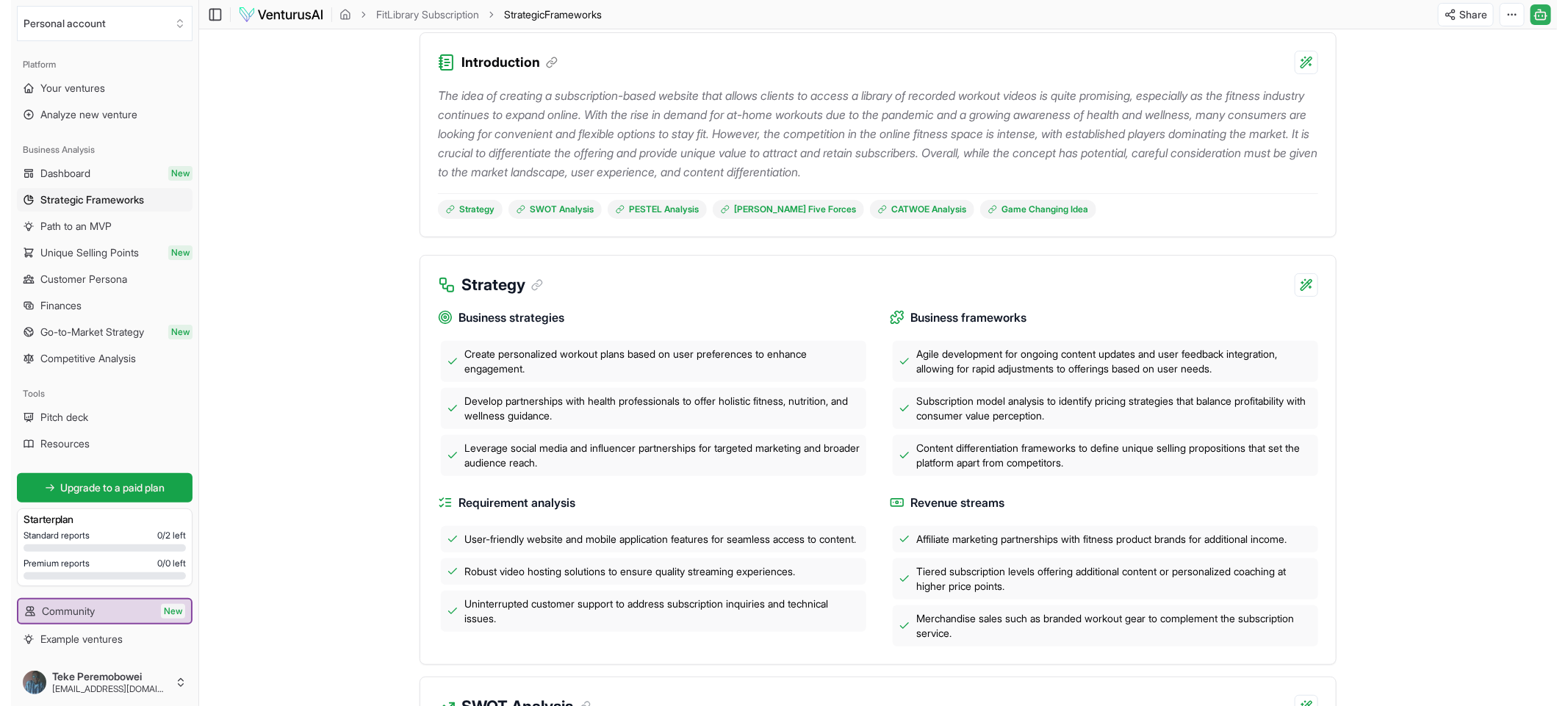
scroll to position [0, 0]
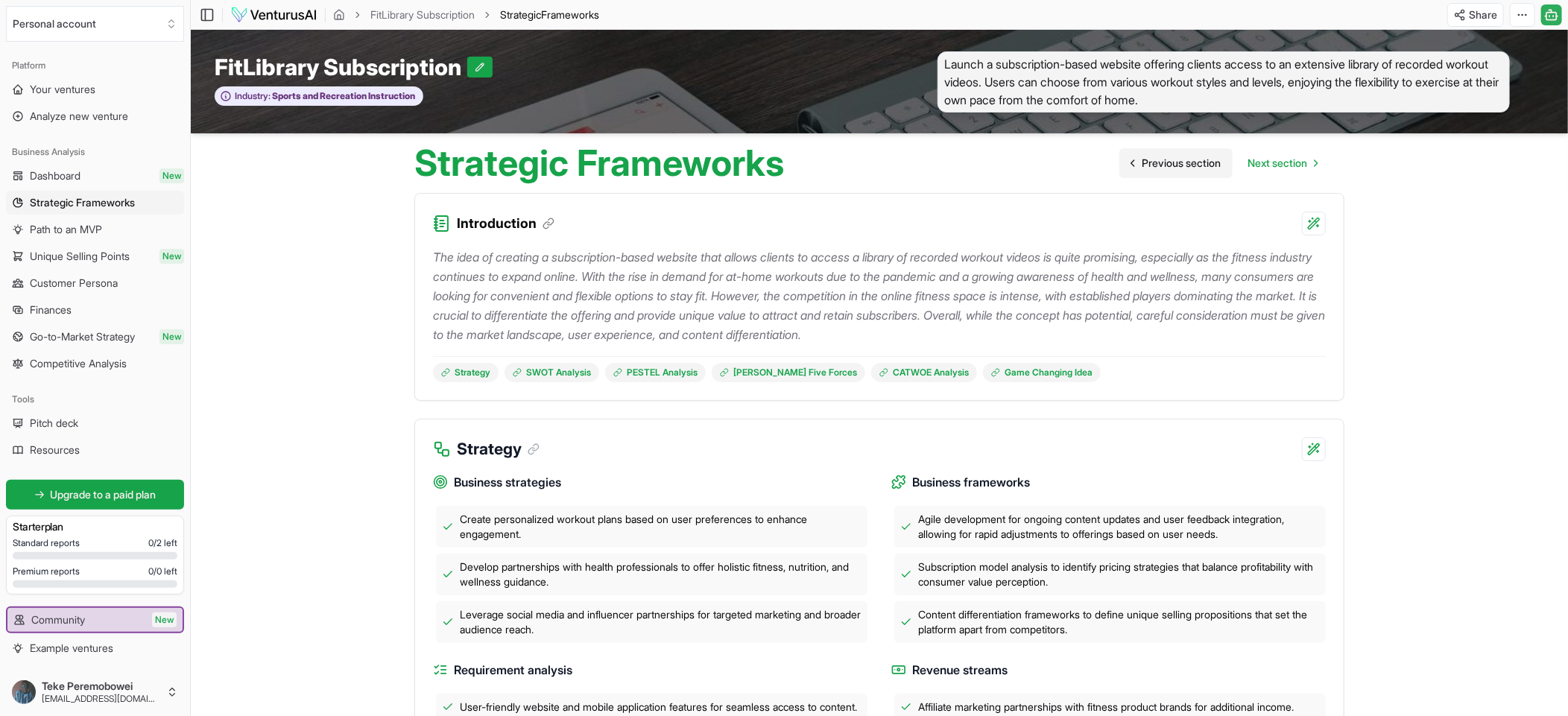
click at [783, 160] on span "Previous section" at bounding box center [1181, 163] width 79 height 14
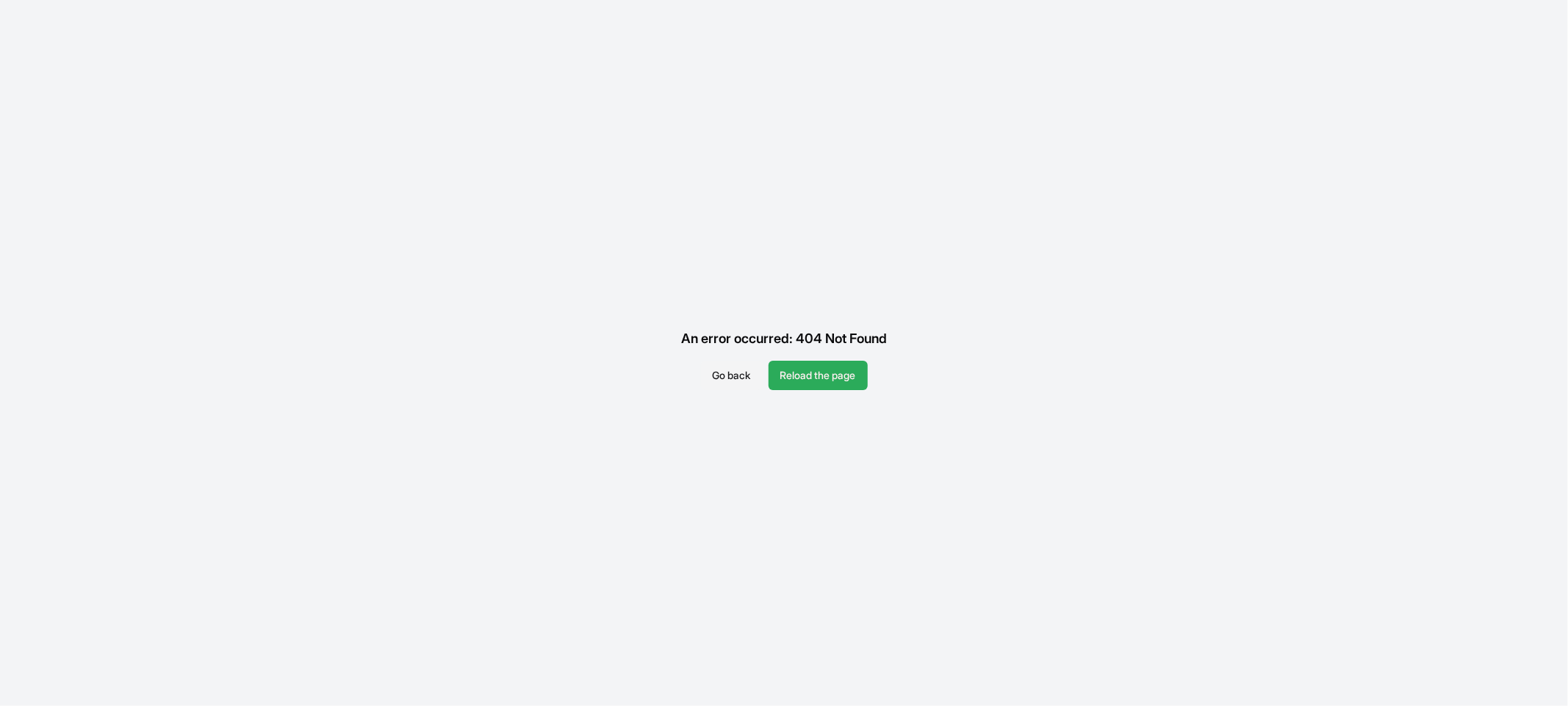
click at [772, 352] on button "Reload the page" at bounding box center [817, 375] width 99 height 29
click at [788, 383] on button "Reload the page" at bounding box center [817, 375] width 99 height 29
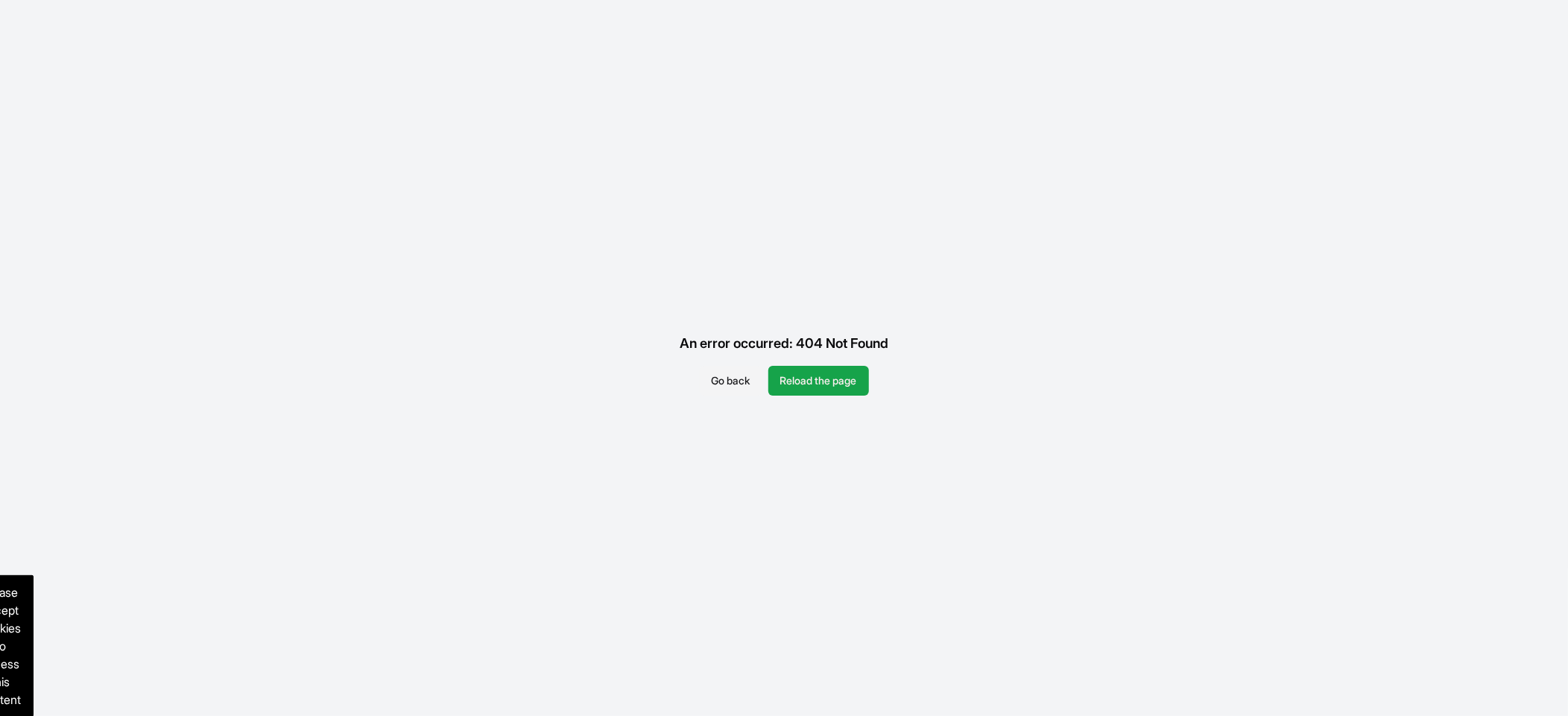
click at [799, 388] on button "Reload the page" at bounding box center [818, 380] width 100 height 30
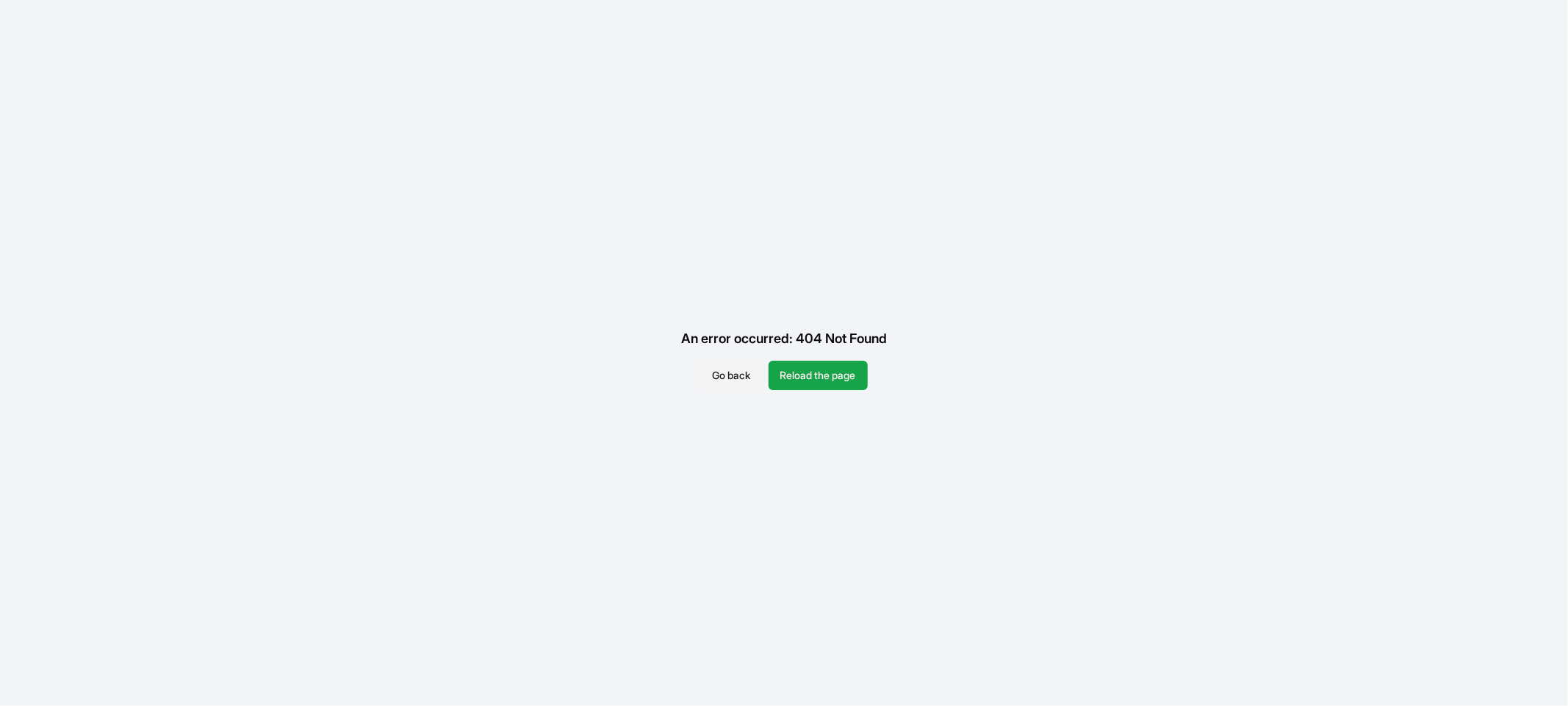
click at [721, 385] on button "Go back" at bounding box center [731, 375] width 62 height 29
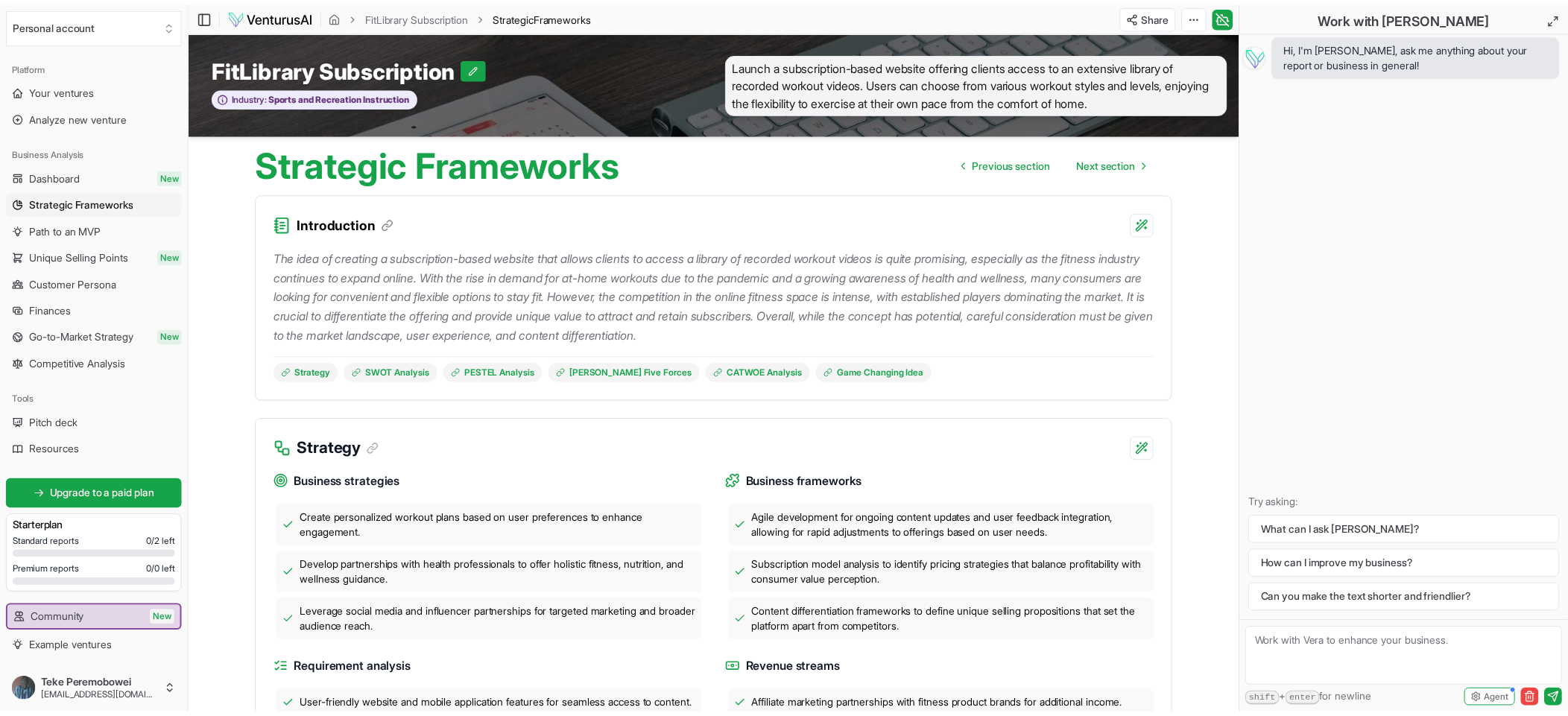
scroll to position [821, 0]
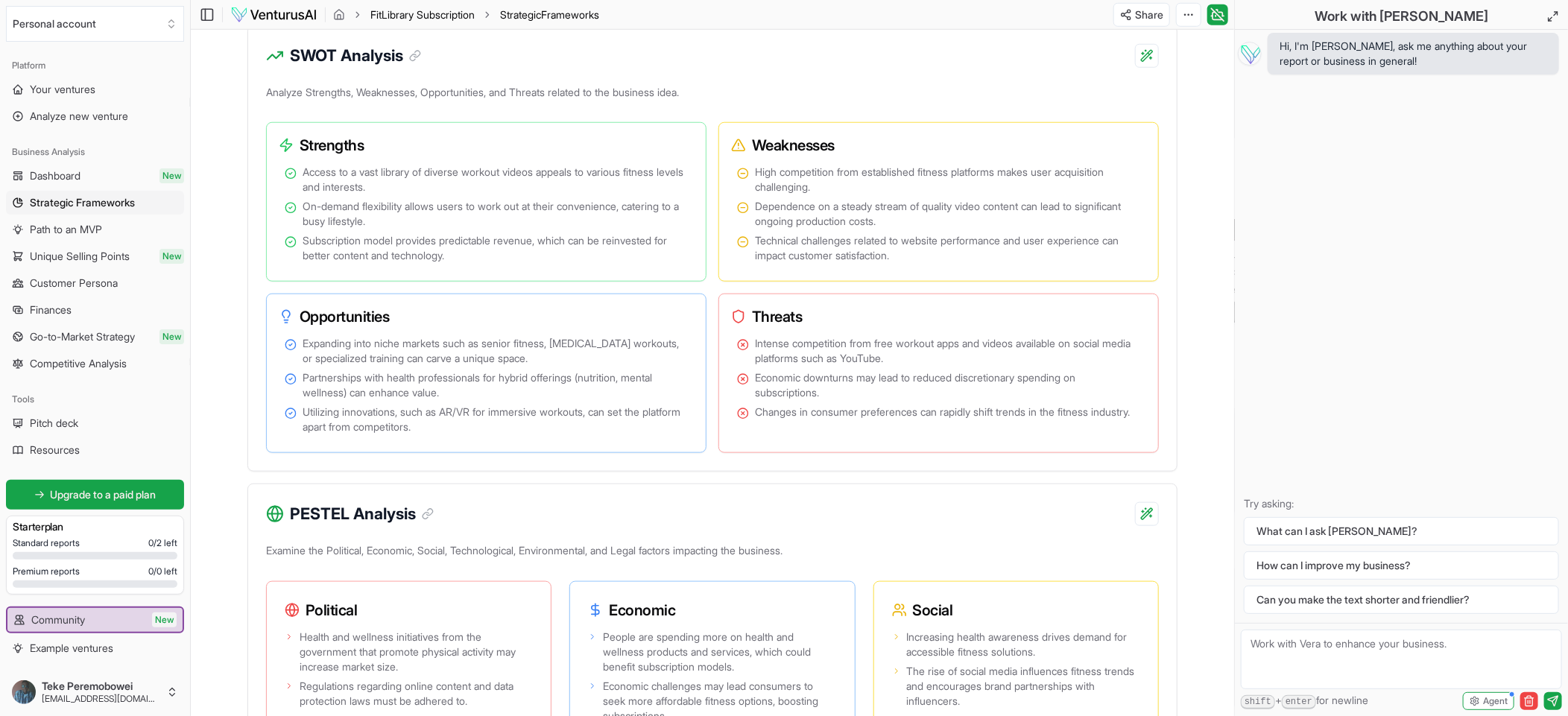
click at [434, 14] on link "FitLibrary Subscription" at bounding box center [422, 14] width 104 height 14
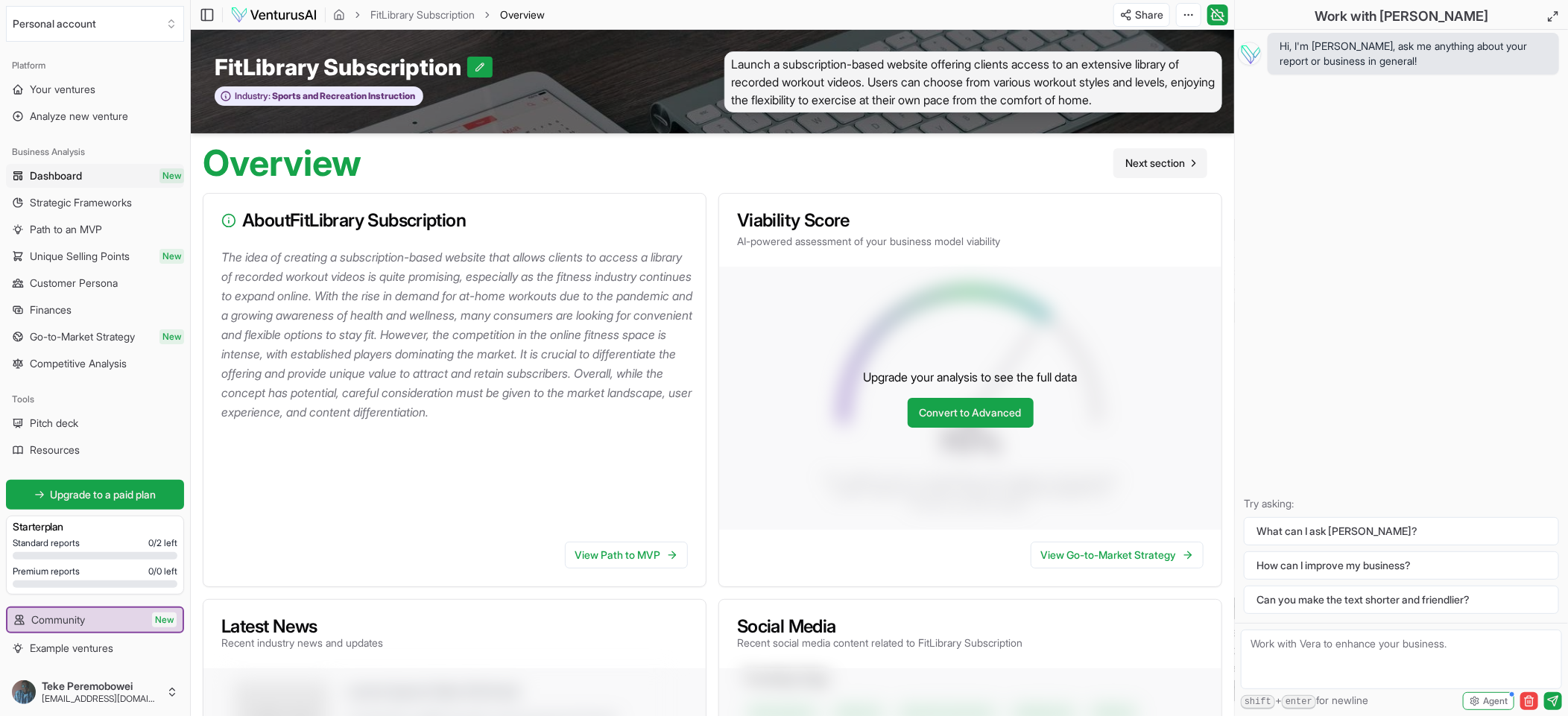
click at [1166, 158] on span "Next section" at bounding box center [1155, 163] width 60 height 14
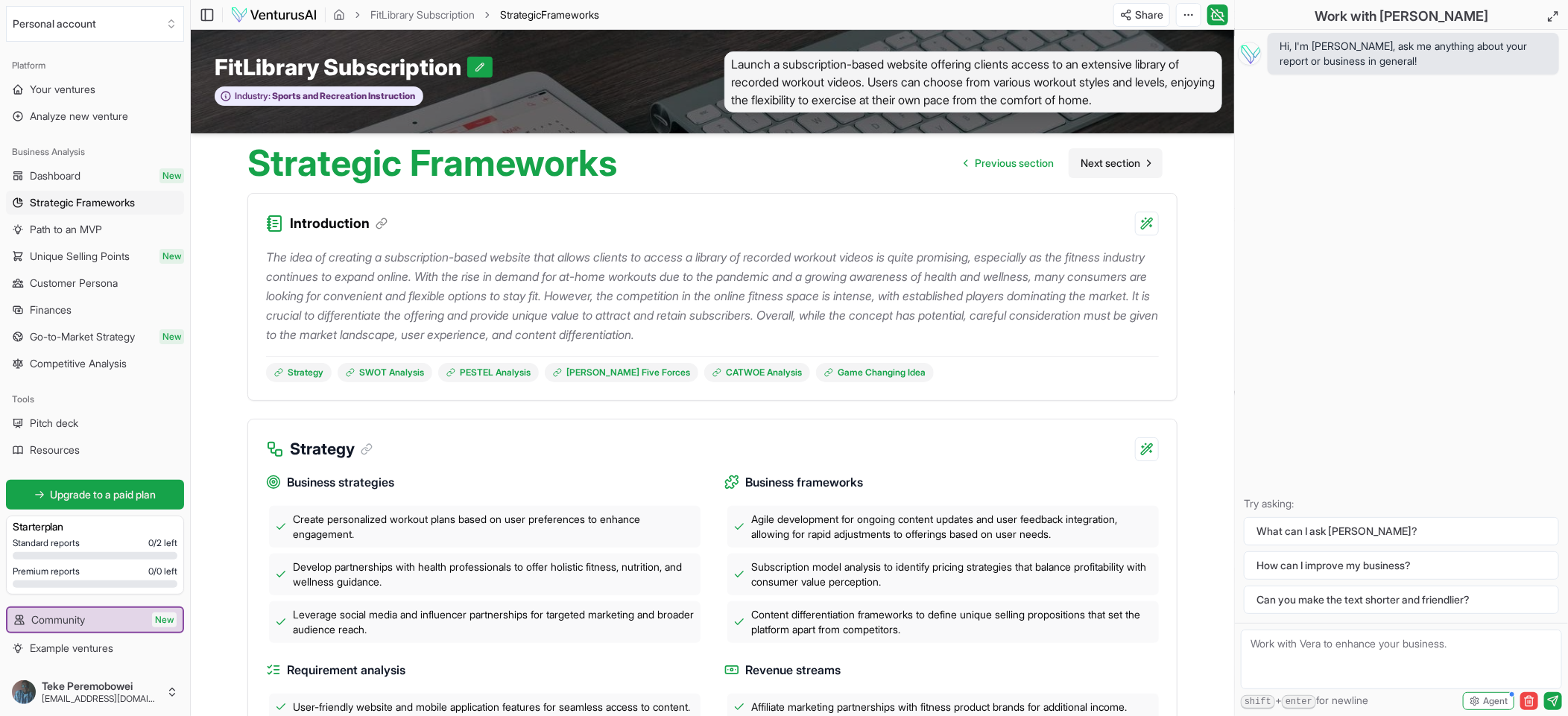
click at [1123, 158] on span "Next section" at bounding box center [1111, 163] width 60 height 14
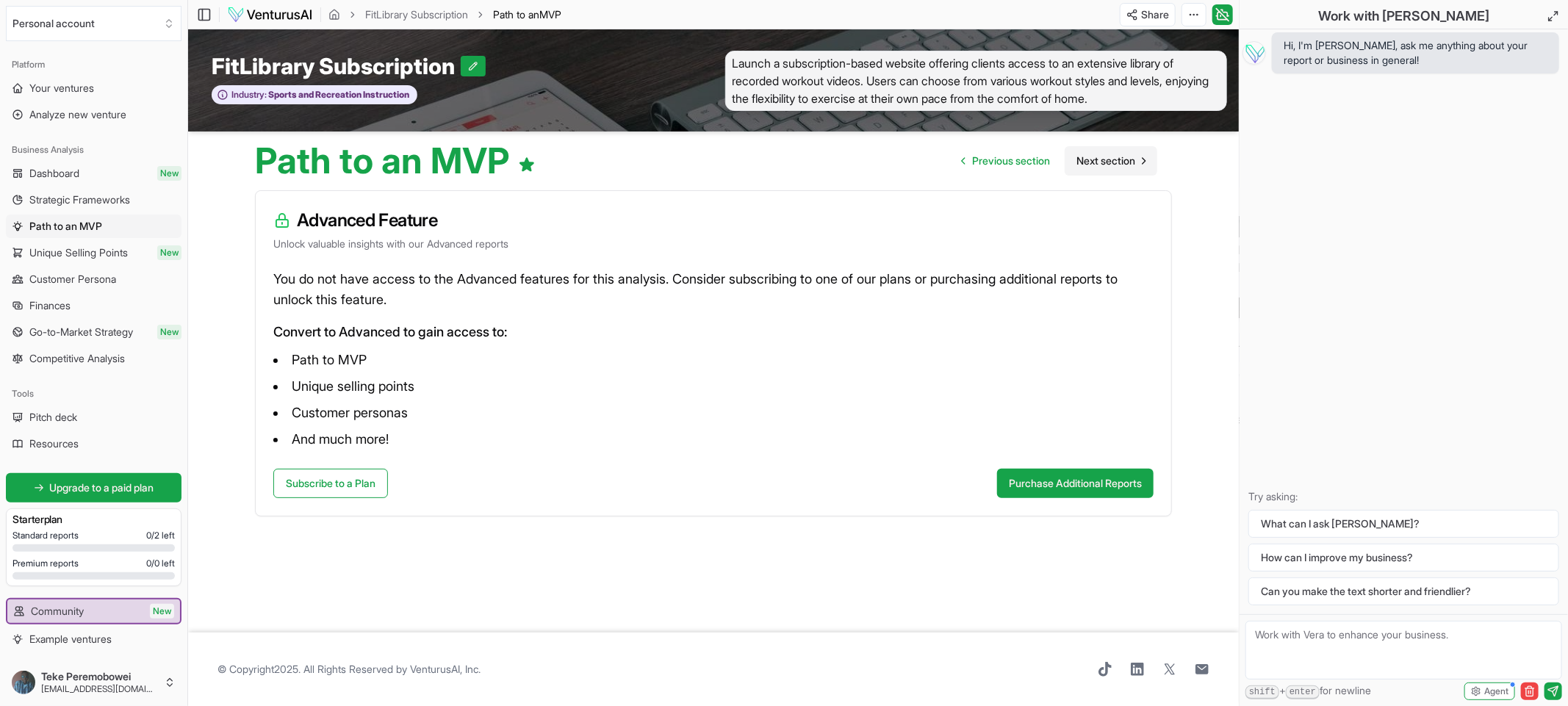
click at [1107, 156] on span "Next section" at bounding box center [1106, 161] width 59 height 14
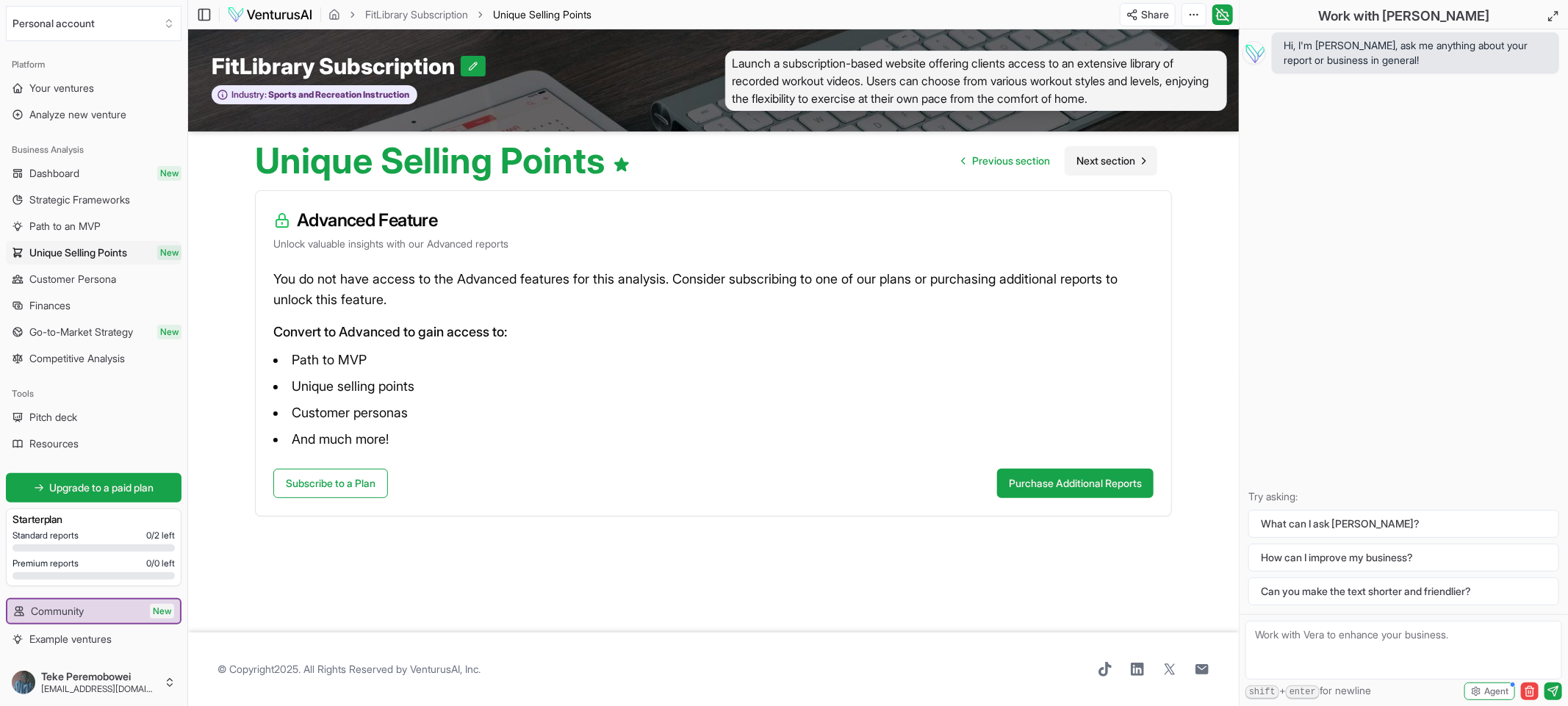
click at [1107, 156] on span "Next section" at bounding box center [1106, 161] width 59 height 14
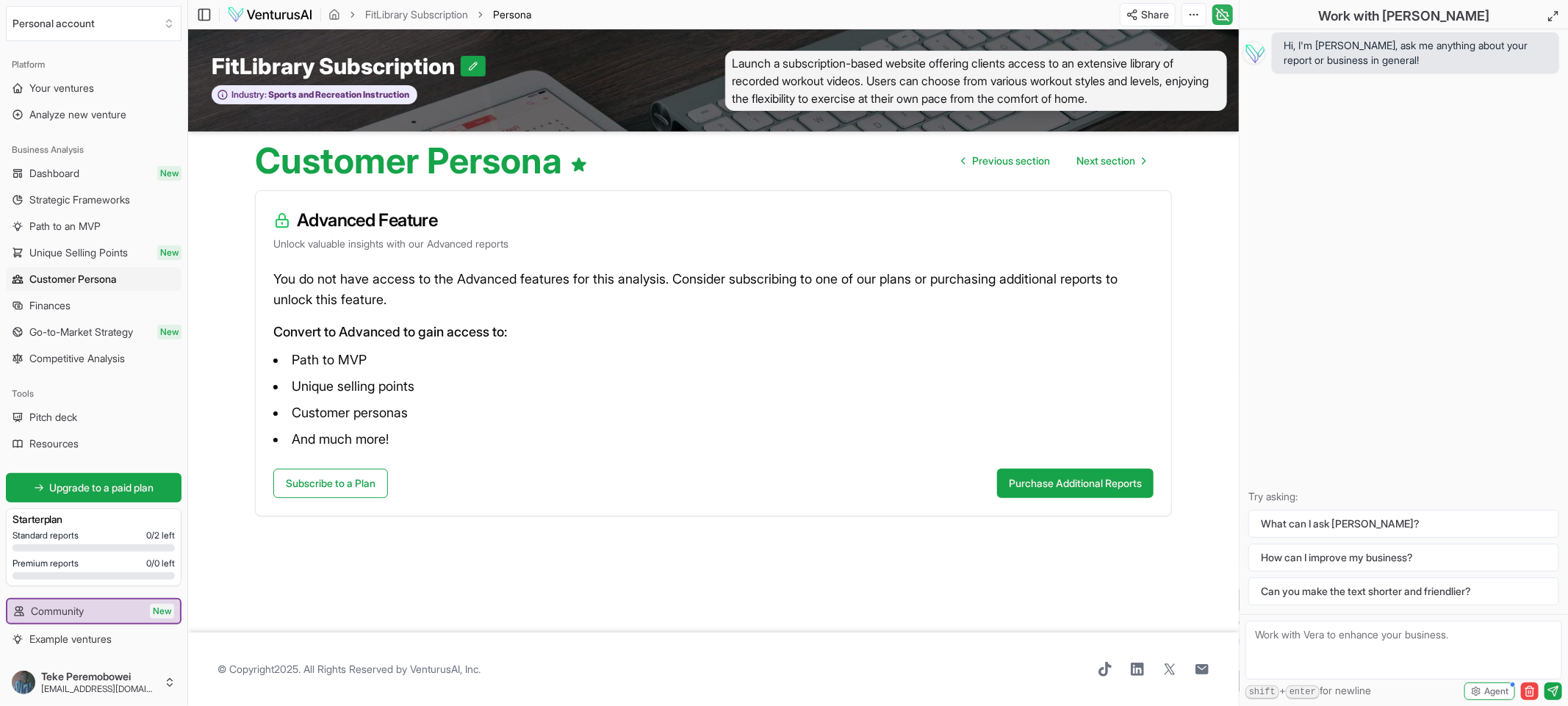
click at [1224, 22] on icon at bounding box center [1223, 15] width 14 height 18
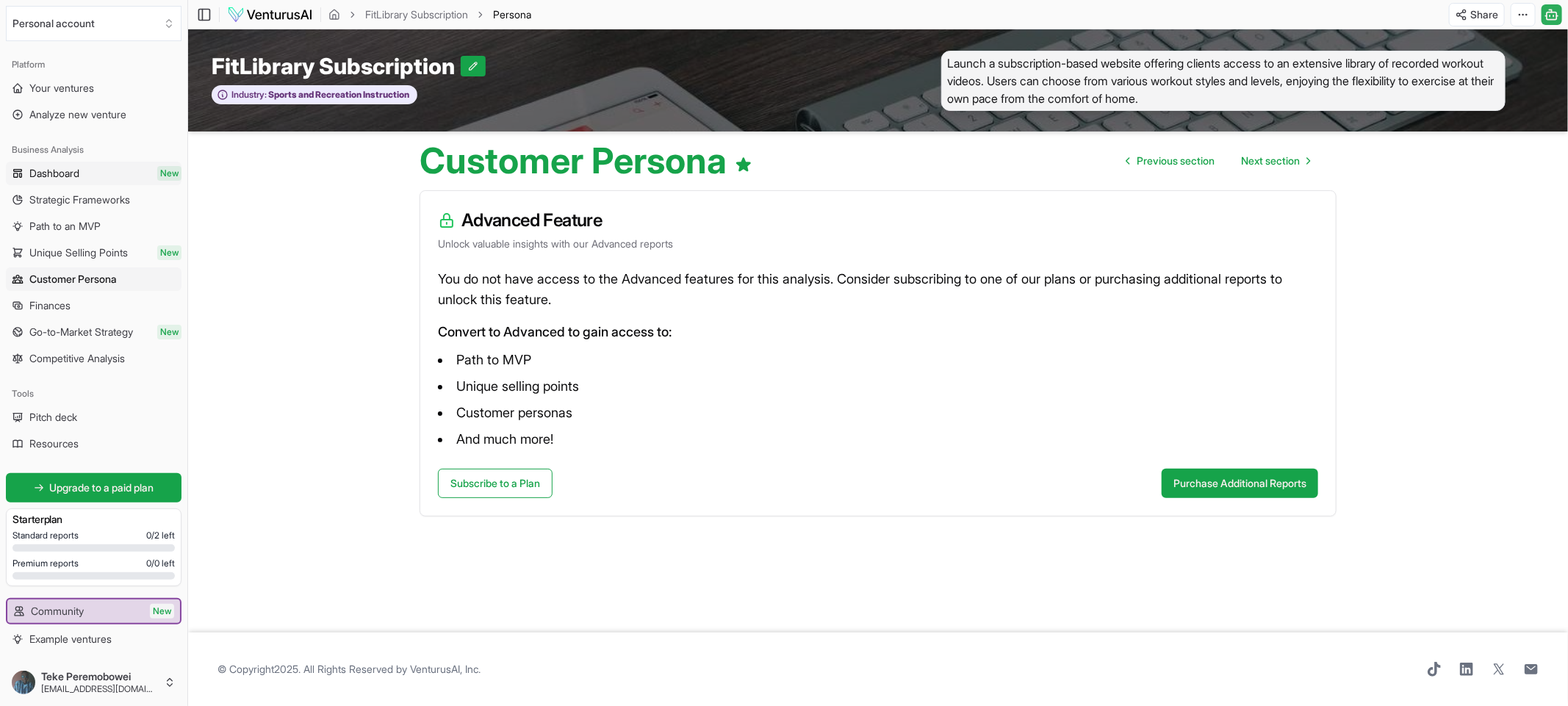
click at [87, 168] on link "Dashboard New" at bounding box center [94, 173] width 176 height 23
